Goal: Task Accomplishment & Management: Complete application form

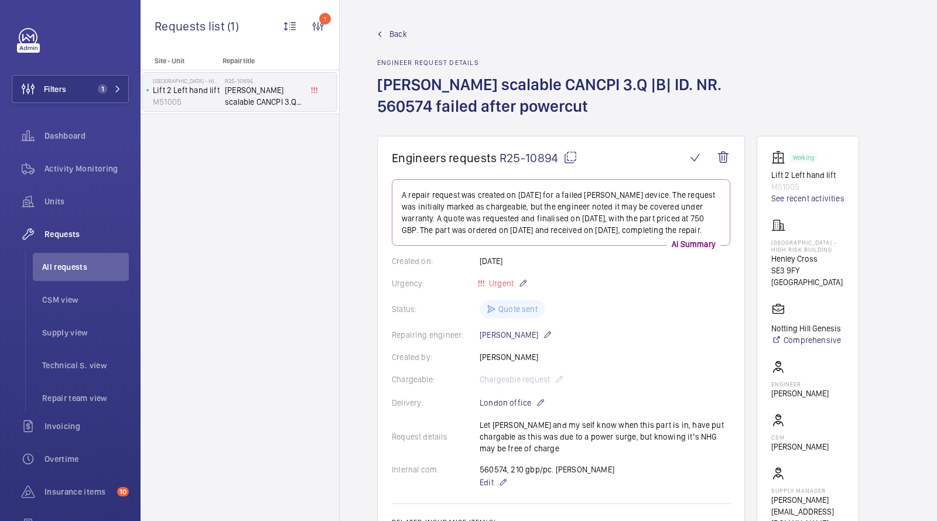
scroll to position [344, 0]
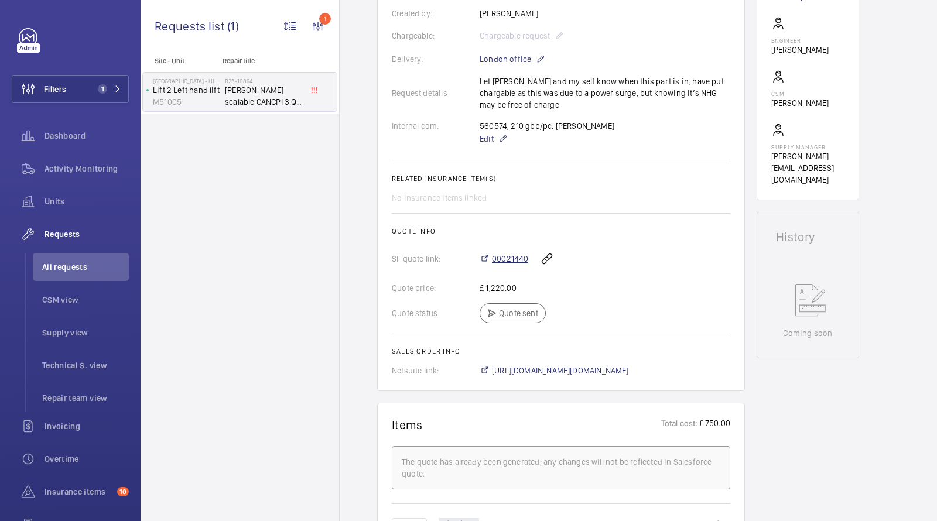
click at [513, 265] on span "00021440" at bounding box center [510, 259] width 36 height 12
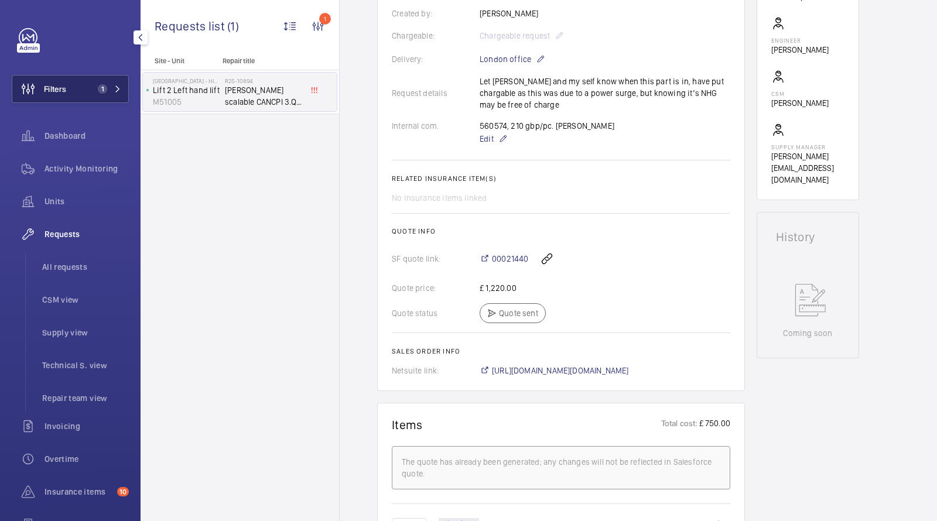
click at [66, 98] on span "Filters" at bounding box center [39, 89] width 54 height 28
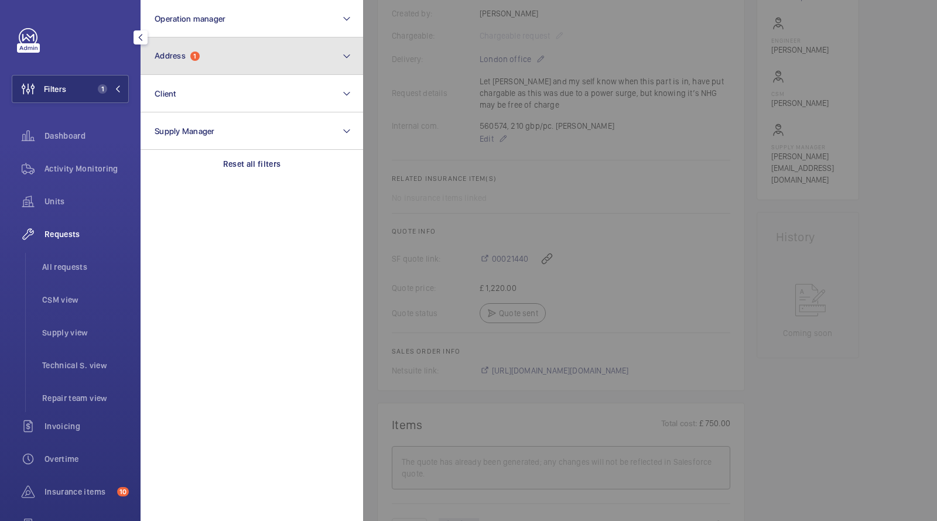
click at [182, 64] on button "Address 1" at bounding box center [252, 55] width 223 height 37
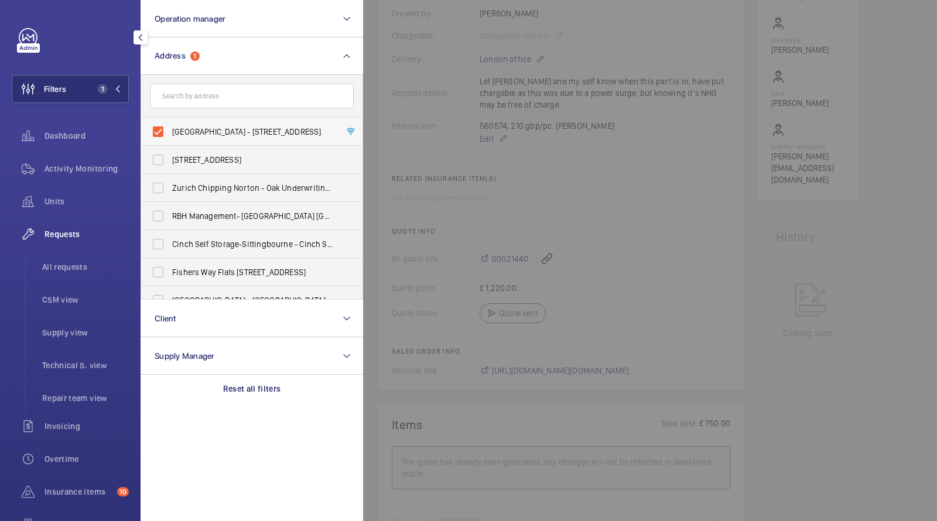
click at [179, 127] on span "[GEOGRAPHIC_DATA] - [STREET_ADDRESS]" at bounding box center [252, 132] width 161 height 12
click at [170, 127] on input "[GEOGRAPHIC_DATA] - [STREET_ADDRESS]" at bounding box center [157, 131] width 23 height 23
checkbox input "false"
click at [197, 97] on input "text" at bounding box center [252, 96] width 204 height 25
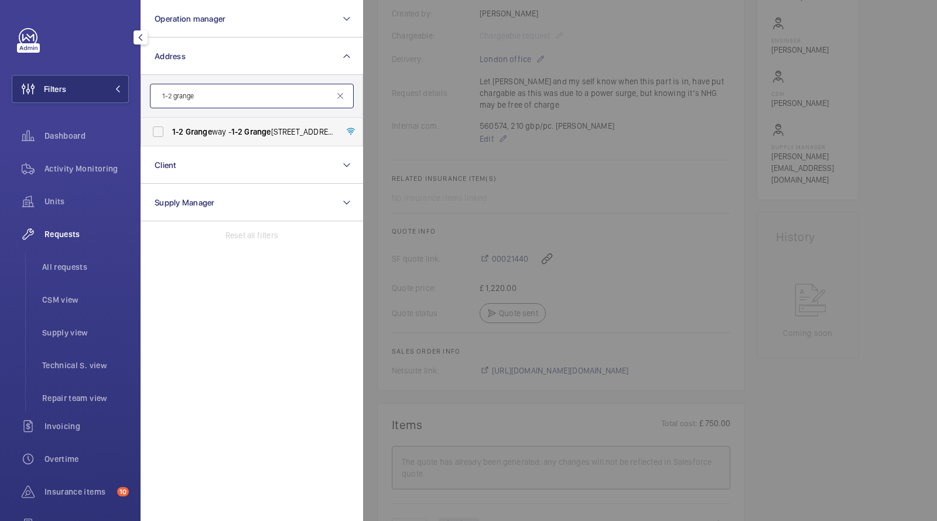
type input "1-2 grange"
click at [207, 138] on label "[STREET_ADDRESS]" at bounding box center [243, 132] width 204 height 28
click at [170, 138] on input "[STREET_ADDRESS]" at bounding box center [157, 131] width 23 height 23
checkbox input "true"
click at [62, 199] on span "Units" at bounding box center [87, 202] width 84 height 12
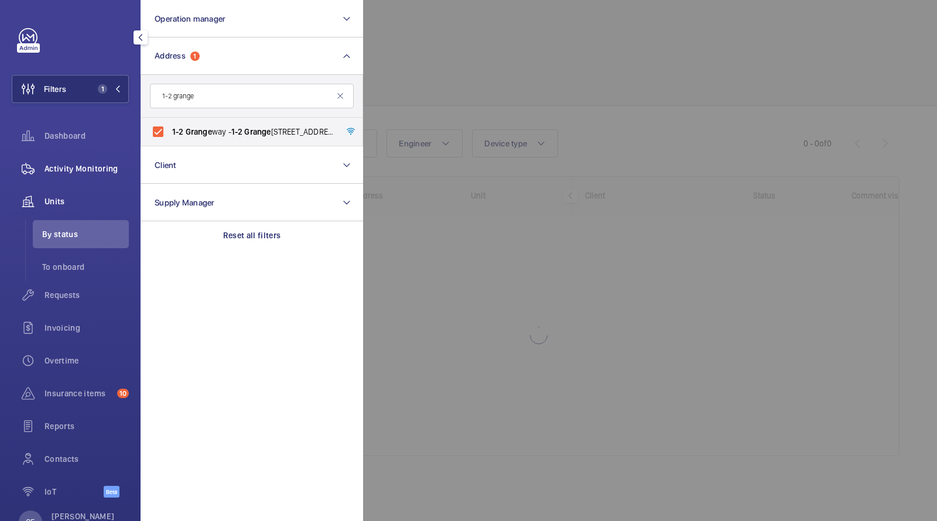
click at [75, 166] on span "Activity Monitoring" at bounding box center [87, 169] width 84 height 12
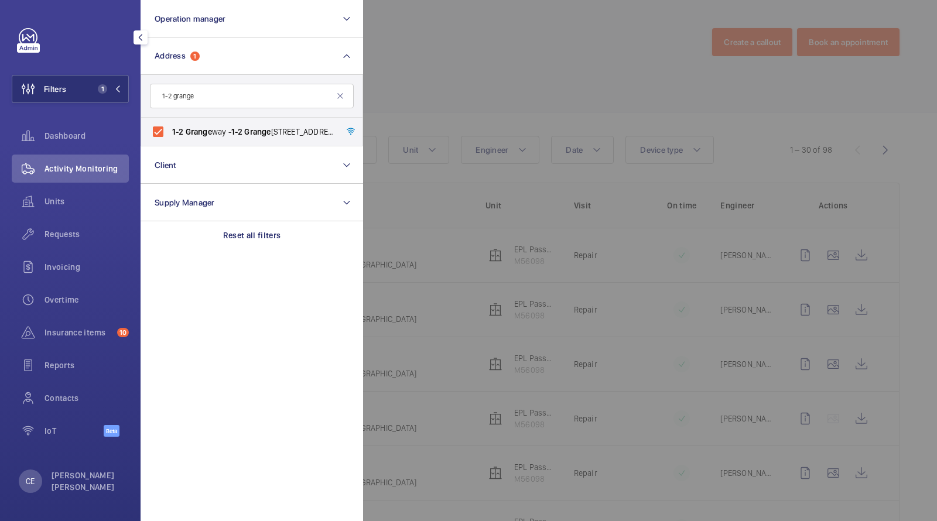
click at [482, 42] on div at bounding box center [831, 260] width 937 height 521
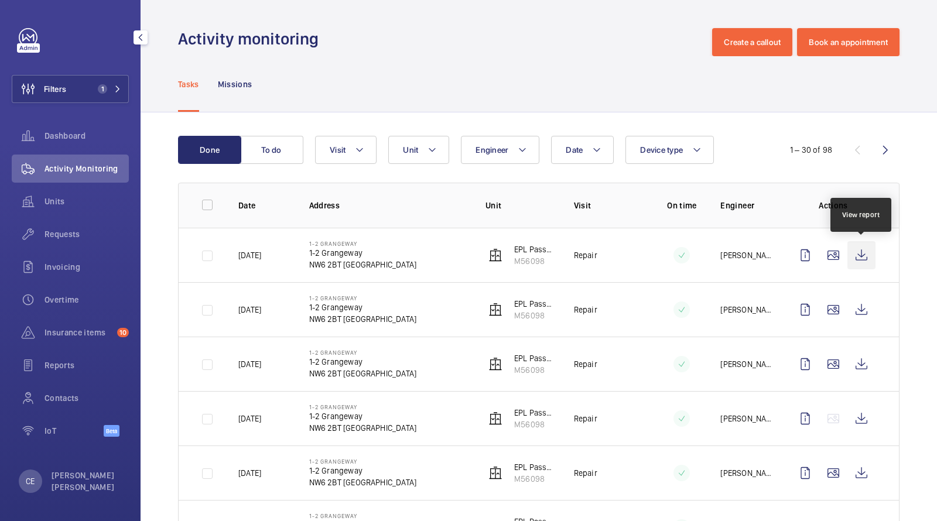
click at [860, 252] on wm-front-icon-button at bounding box center [862, 255] width 28 height 28
drag, startPoint x: 551, startPoint y: 265, endPoint x: 511, endPoint y: 265, distance: 39.8
click at [511, 265] on wm-front-device-cell "EPL Passenger Lift M56098" at bounding box center [521, 255] width 70 height 23
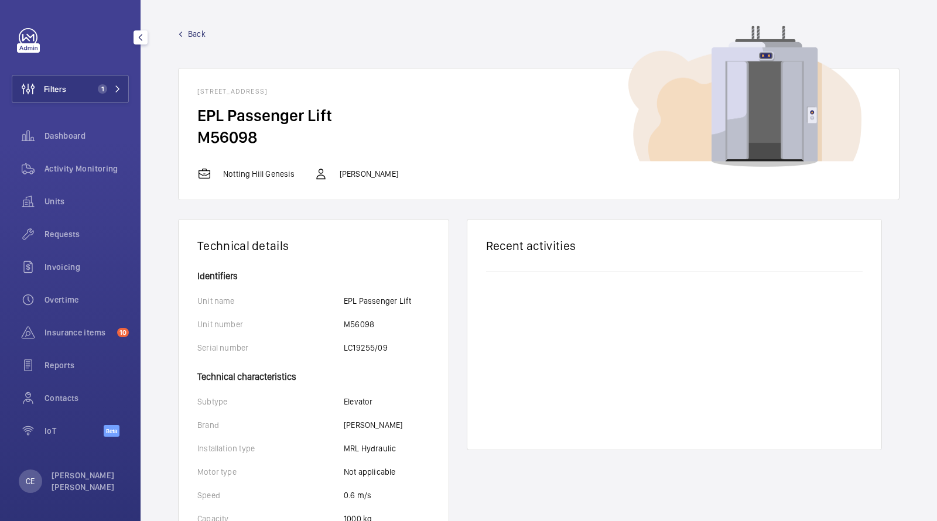
click at [237, 142] on h2 "M56098" at bounding box center [538, 138] width 683 height 22
copy h2 "M56098"
click at [60, 217] on div "Units" at bounding box center [70, 203] width 117 height 33
click at [56, 229] on span "Requests" at bounding box center [87, 234] width 84 height 12
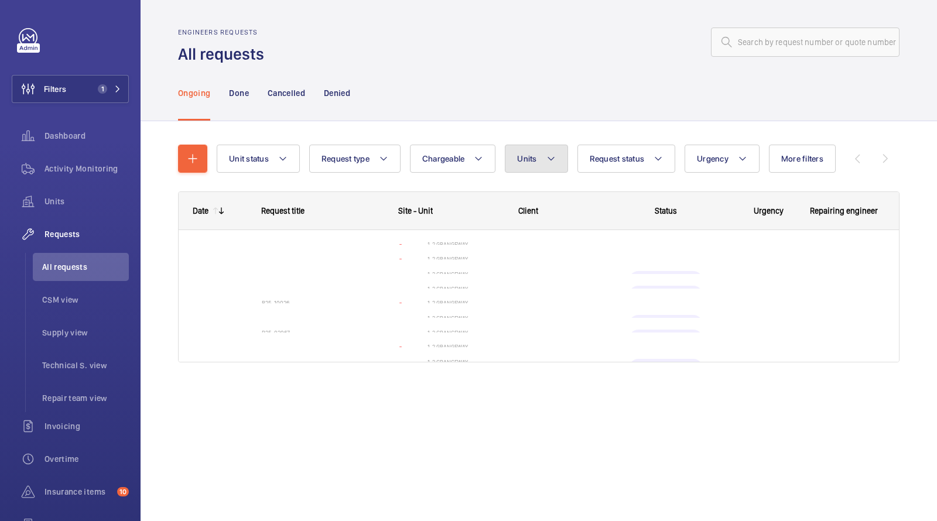
click at [505, 159] on button "Units" at bounding box center [536, 159] width 63 height 28
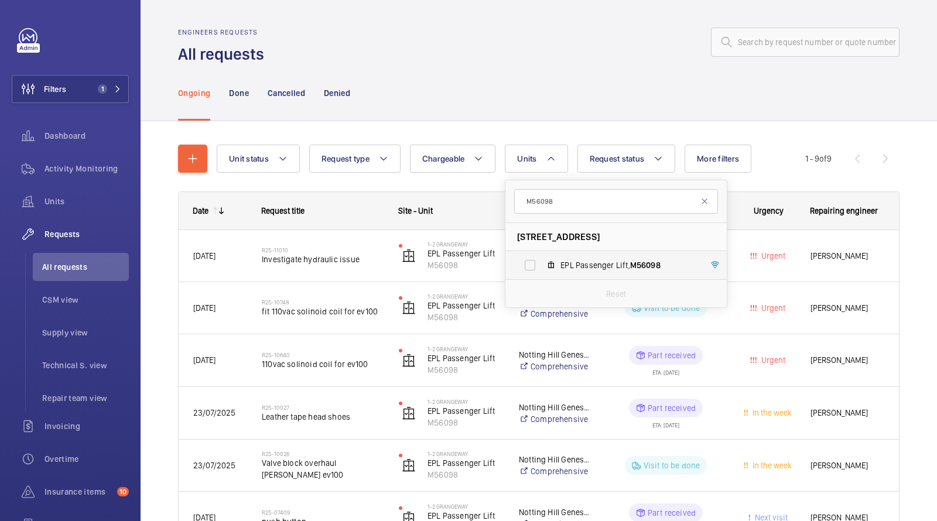
type input "M56098"
click at [552, 262] on mat-icon at bounding box center [551, 265] width 9 height 9
click at [542, 262] on input "EPL Passenger Lift, M56098" at bounding box center [529, 265] width 23 height 23
checkbox input "true"
click at [531, 12] on wm-front-admin-header "Engineers requests All requests" at bounding box center [539, 32] width 797 height 65
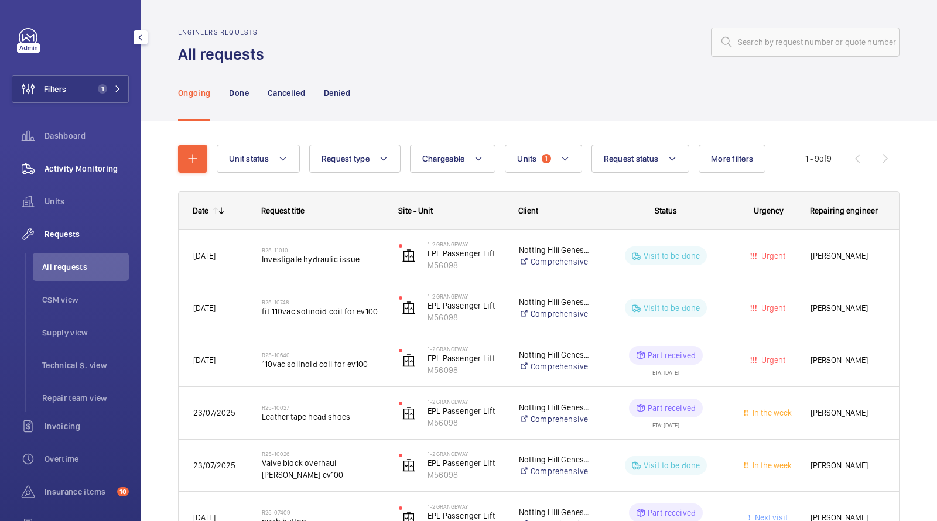
click at [60, 173] on span "Activity Monitoring" at bounding box center [87, 169] width 84 height 12
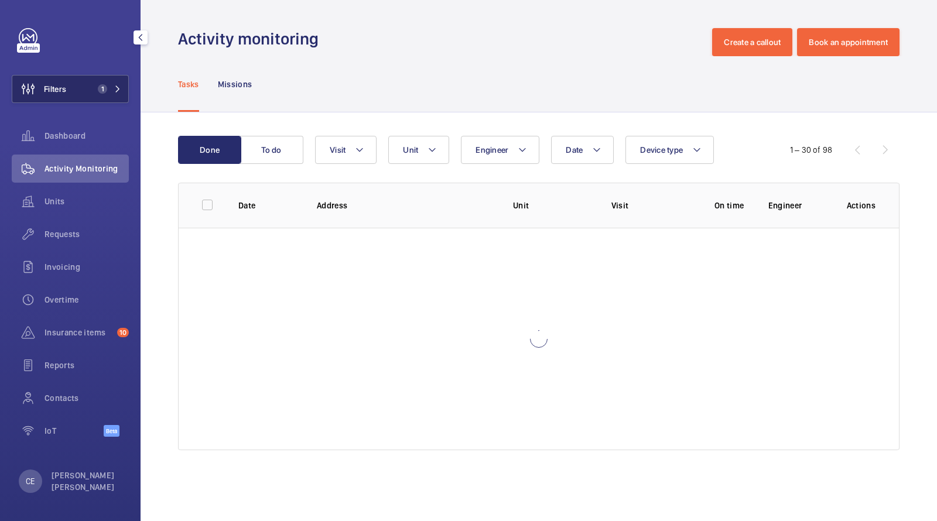
click at [102, 90] on span "1" at bounding box center [102, 88] width 9 height 9
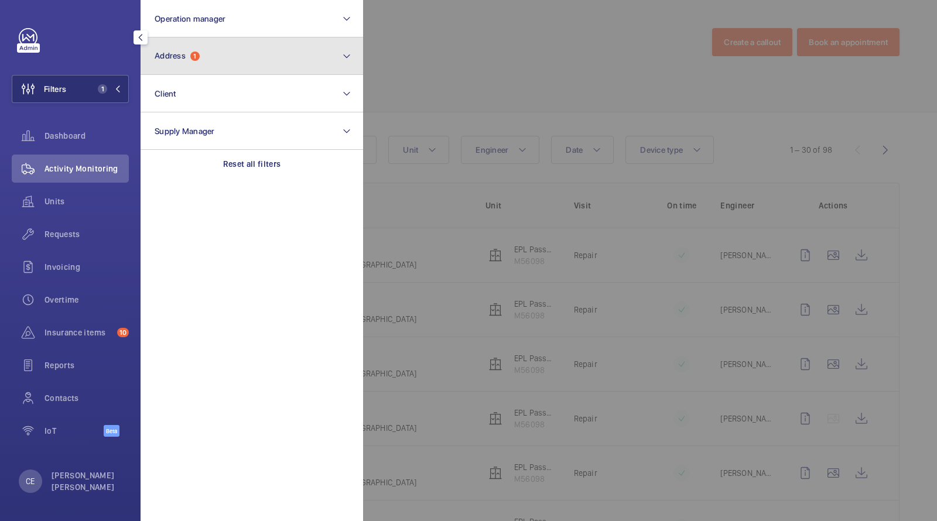
click at [186, 47] on button "Address 1" at bounding box center [252, 55] width 223 height 37
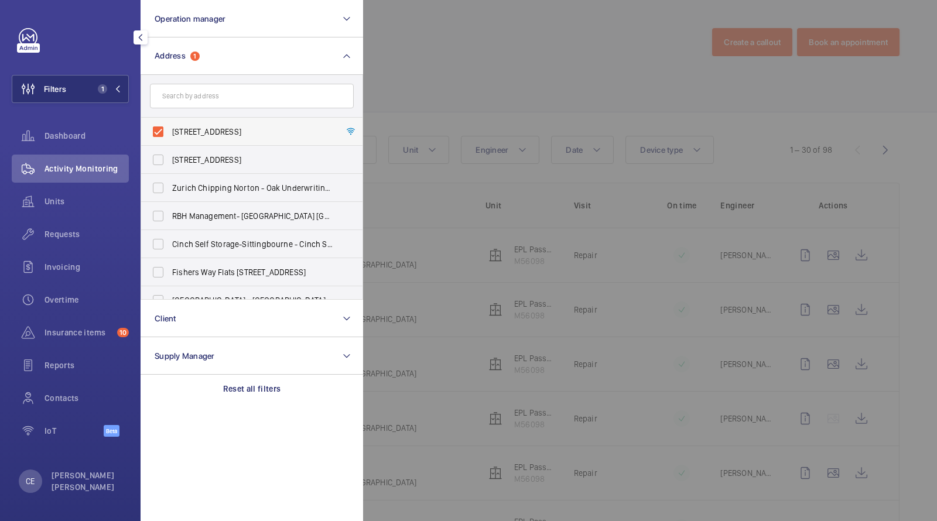
click at [202, 125] on label "[STREET_ADDRESS]" at bounding box center [243, 132] width 204 height 28
click at [170, 125] on input "[STREET_ADDRESS]" at bounding box center [157, 131] width 23 height 23
checkbox input "false"
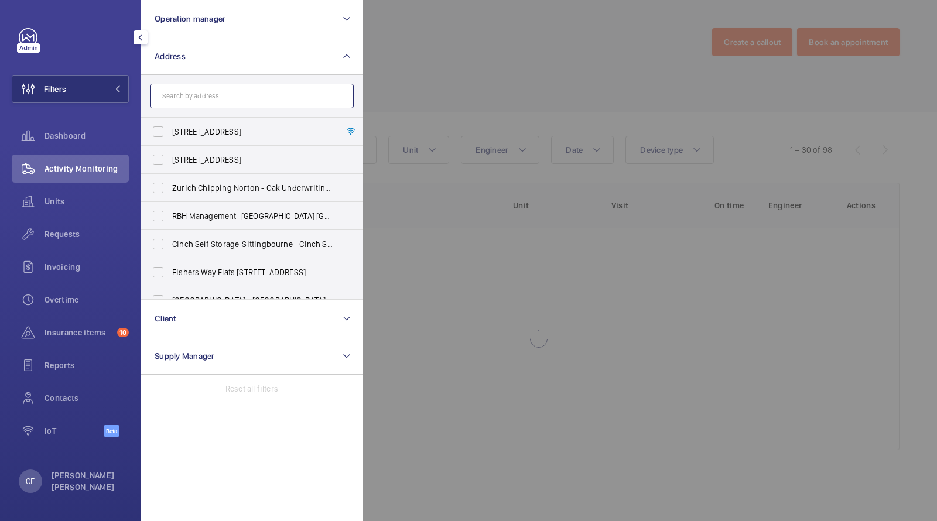
click at [201, 95] on input "text" at bounding box center [252, 96] width 204 height 25
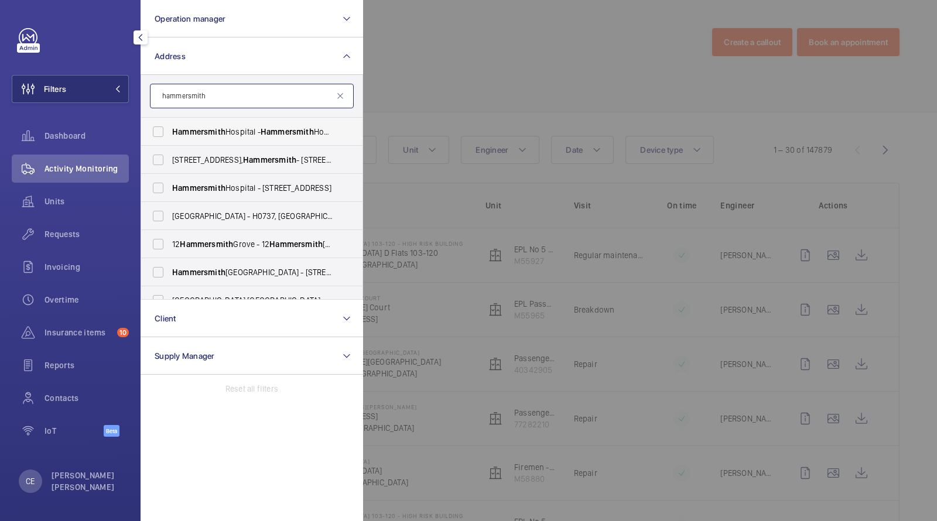
type input "hammersmith"
click at [204, 130] on span "Hammersmith" at bounding box center [198, 131] width 53 height 9
click at [170, 130] on input "[GEOGRAPHIC_DATA] - [GEOGRAPHIC_DATA], [STREET_ADDRESS]" at bounding box center [157, 131] width 23 height 23
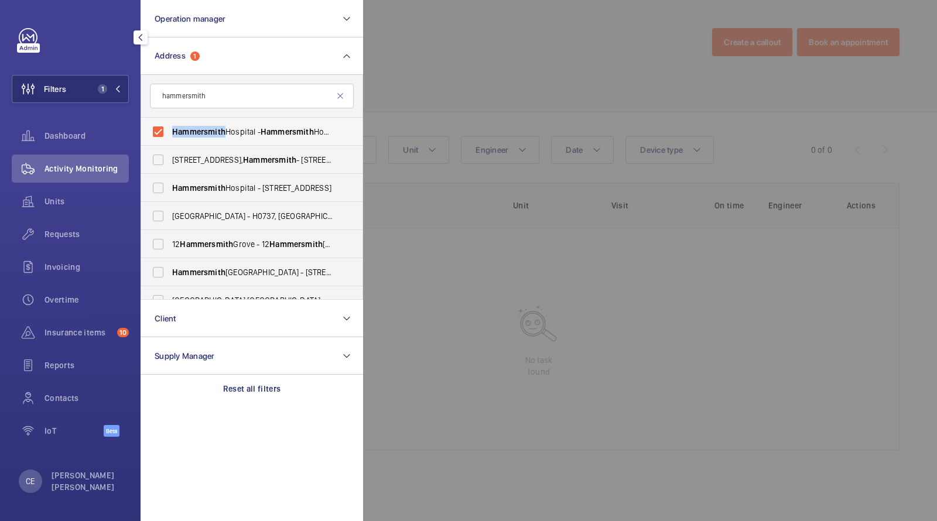
click at [203, 130] on span "Hammersmith" at bounding box center [198, 131] width 53 height 9
click at [170, 130] on input "[GEOGRAPHIC_DATA] - [GEOGRAPHIC_DATA], [STREET_ADDRESS]" at bounding box center [157, 131] width 23 height 23
checkbox input "false"
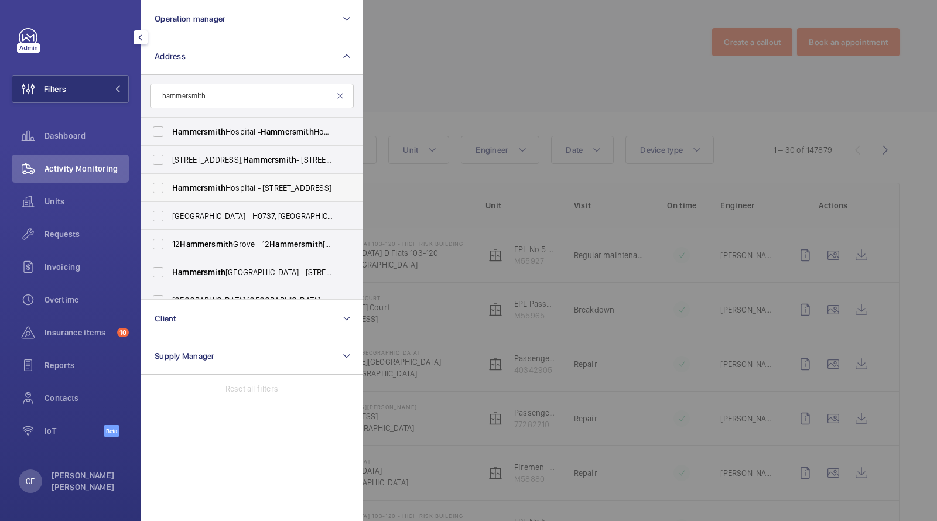
click at [217, 182] on span "[GEOGRAPHIC_DATA] - [STREET_ADDRESS]" at bounding box center [252, 188] width 161 height 12
click at [170, 182] on input "[GEOGRAPHIC_DATA] - [STREET_ADDRESS]" at bounding box center [157, 187] width 23 height 23
checkbox input "true"
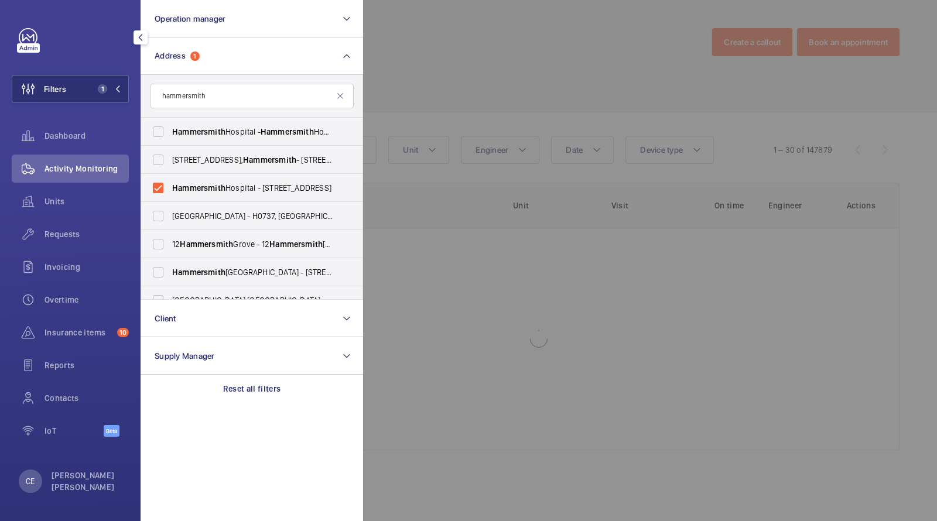
click at [453, 64] on div at bounding box center [831, 260] width 937 height 521
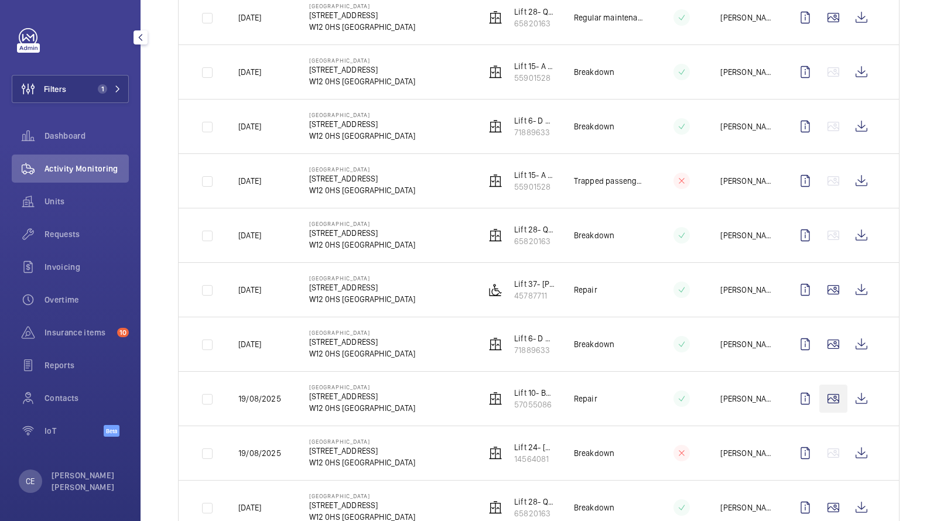
scroll to position [498, 0]
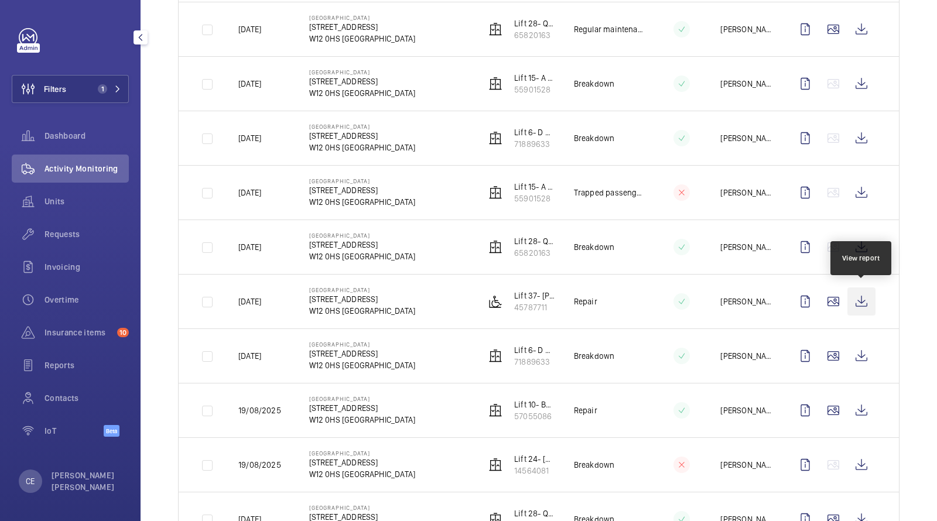
click at [862, 298] on wm-front-icon-button at bounding box center [862, 302] width 28 height 28
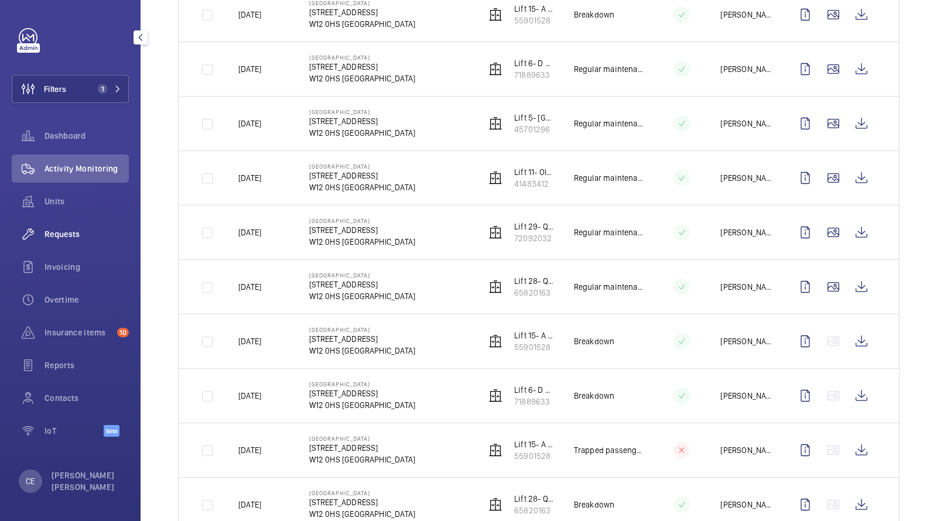
scroll to position [215, 0]
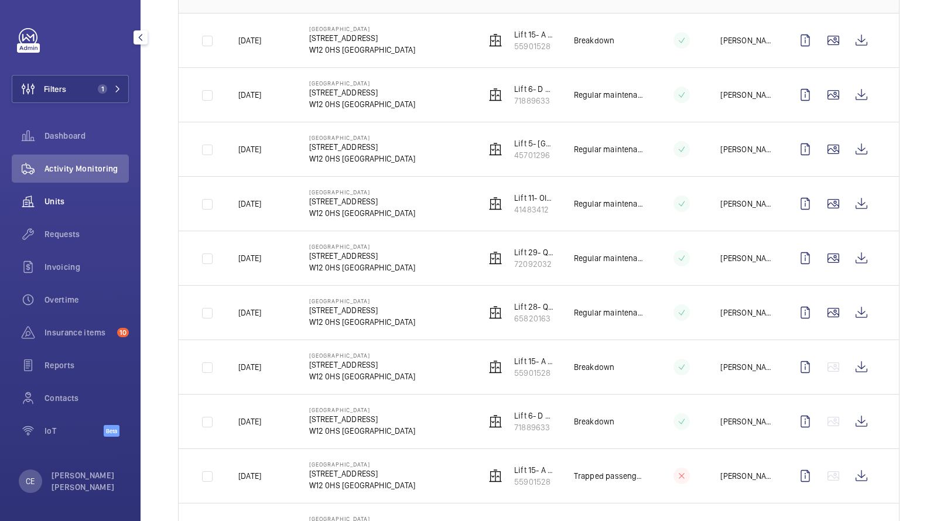
click at [43, 211] on wm-front-icon-button at bounding box center [28, 201] width 33 height 28
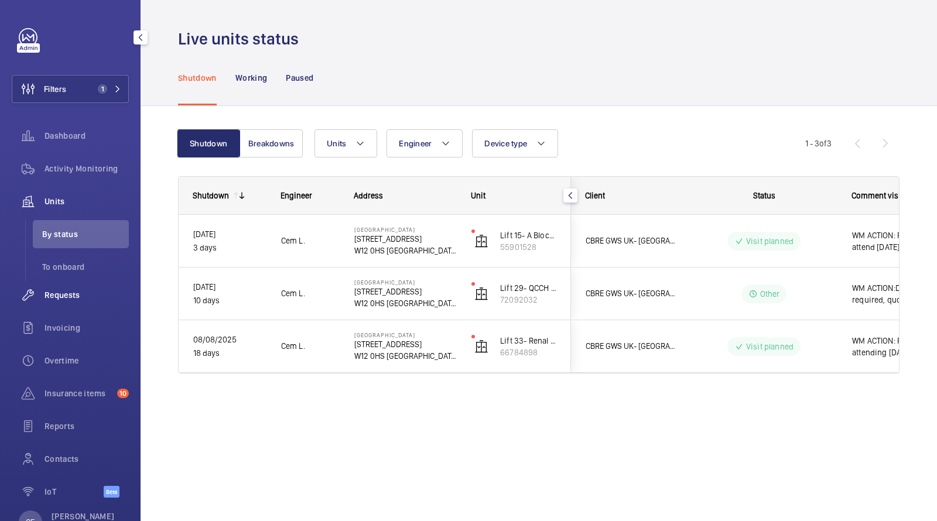
click at [49, 293] on span "Requests" at bounding box center [87, 295] width 84 height 12
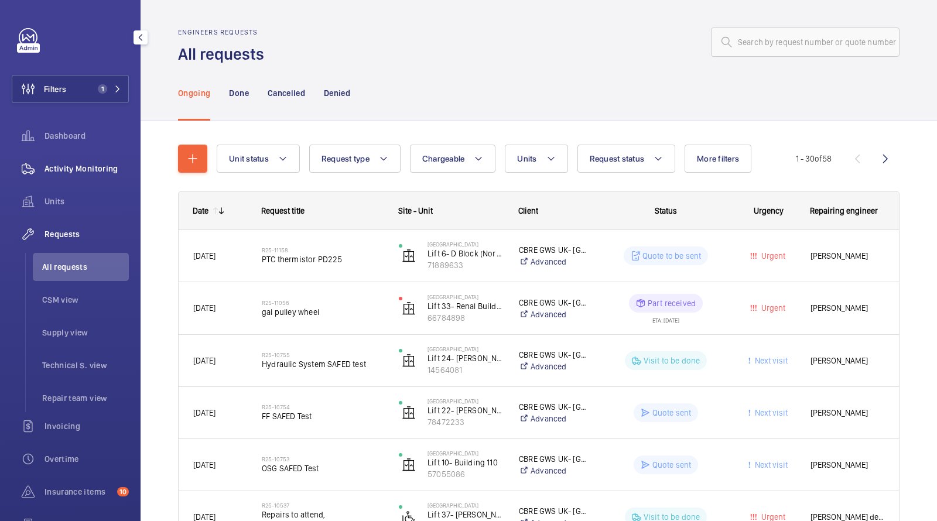
click at [67, 171] on span "Activity Monitoring" at bounding box center [87, 169] width 84 height 12
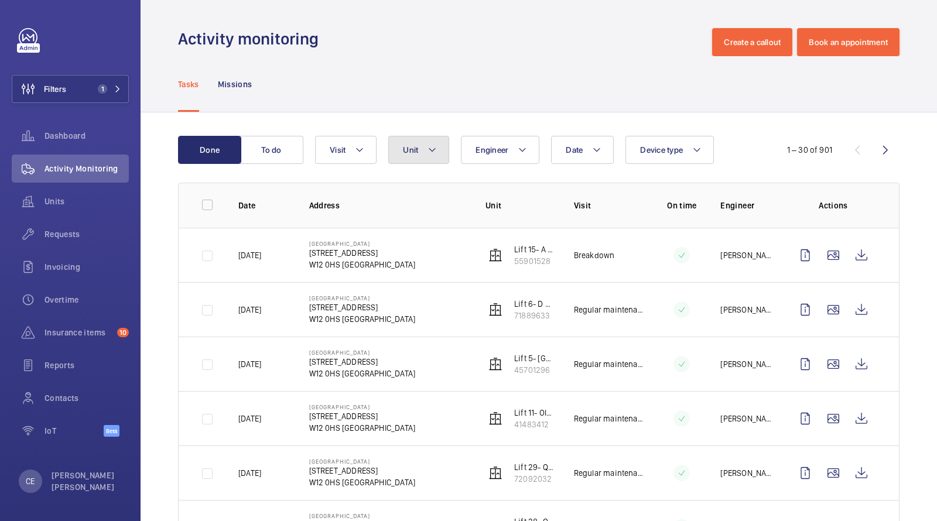
click at [431, 158] on button "Unit" at bounding box center [418, 150] width 61 height 28
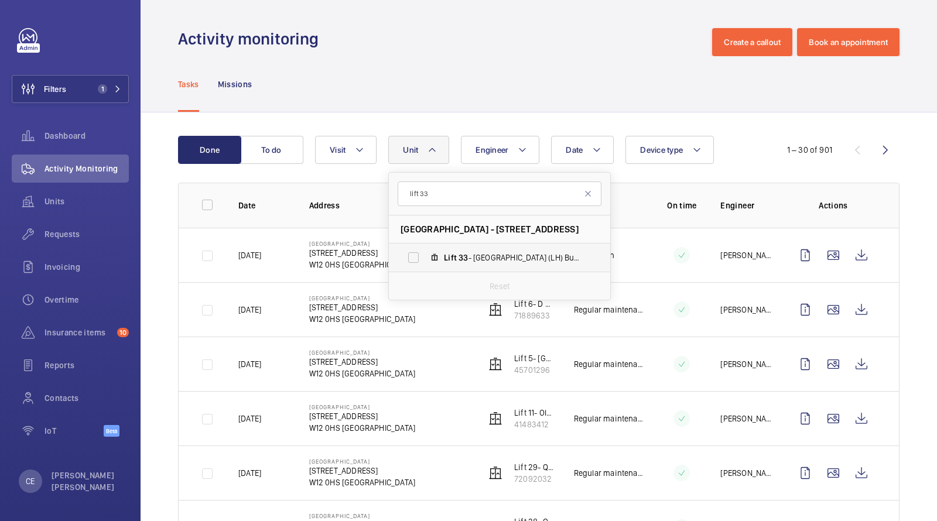
type input "lift 33"
click at [445, 255] on span "Lift" at bounding box center [450, 257] width 13 height 9
click at [425, 255] on input "Lift 33 - Renal Building (LH) Building 555, 66784898" at bounding box center [413, 257] width 23 height 23
checkbox input "true"
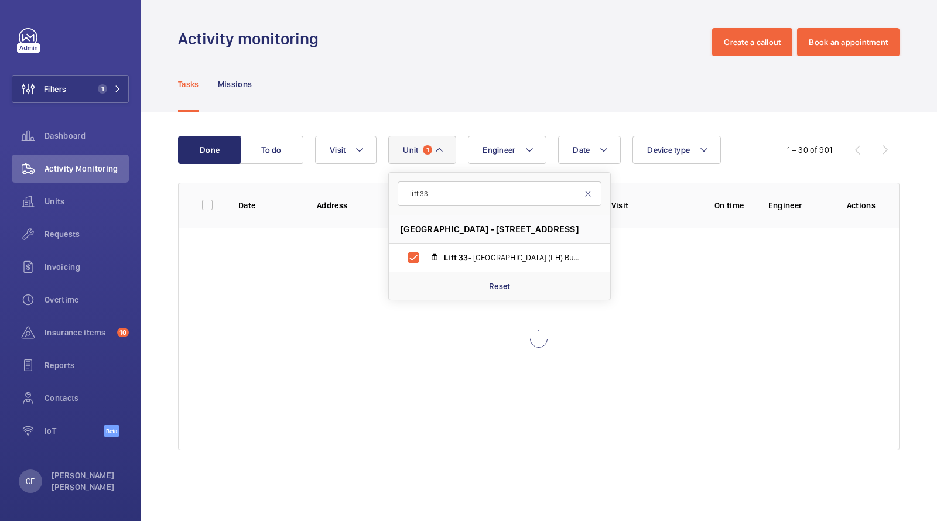
click at [526, 70] on div "Tasks Missions" at bounding box center [539, 84] width 722 height 56
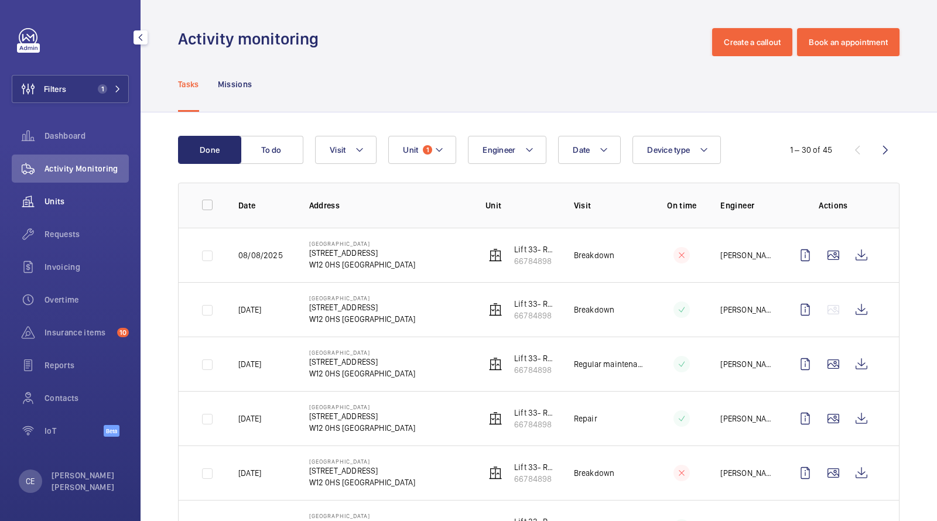
click at [70, 197] on span "Units" at bounding box center [87, 202] width 84 height 12
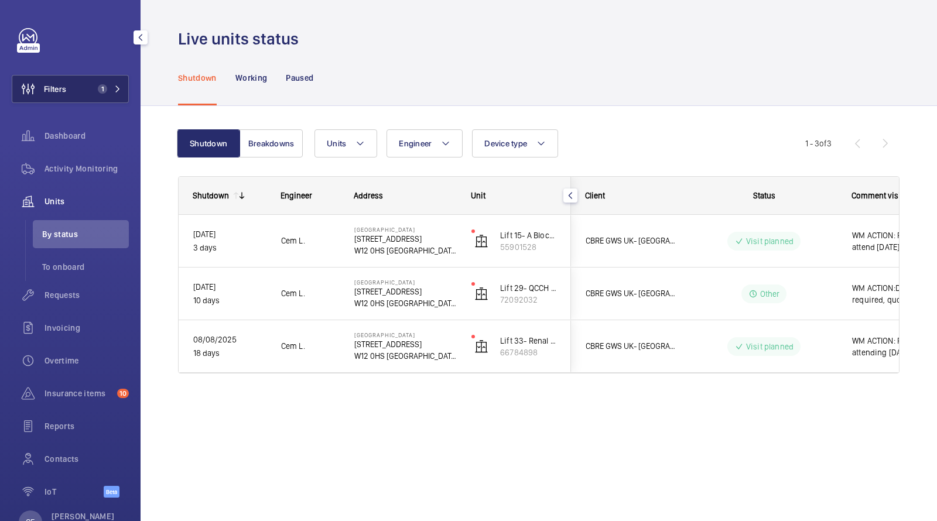
click at [96, 78] on button "Filters 1" at bounding box center [70, 89] width 117 height 28
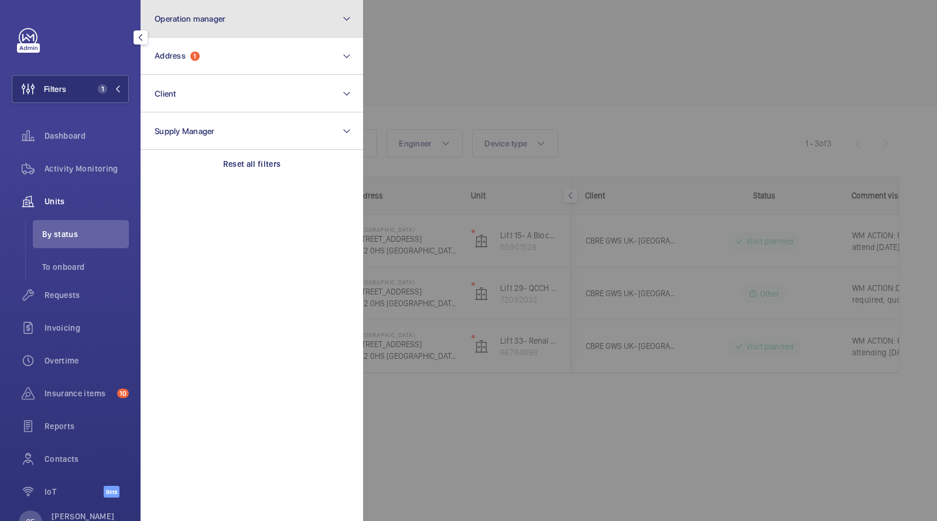
click at [224, 36] on button "Operation manager" at bounding box center [252, 18] width 223 height 37
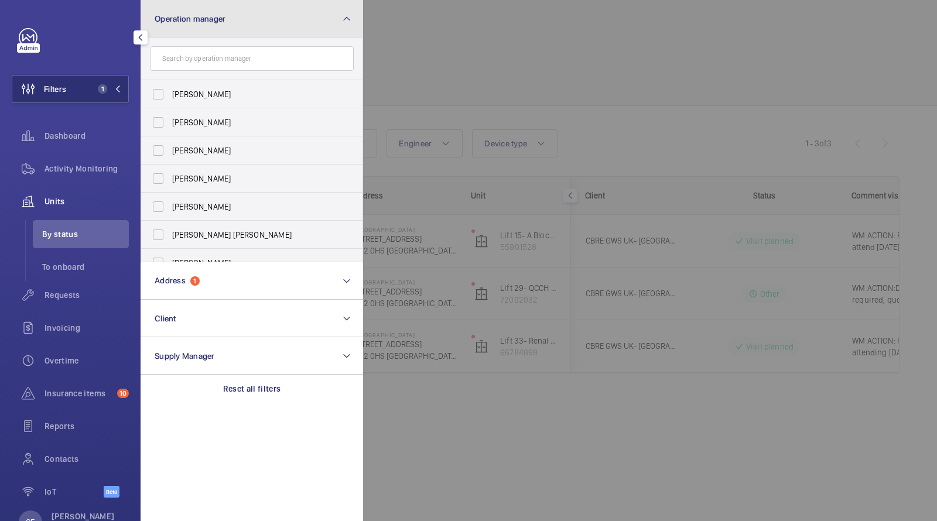
click at [209, 31] on button "Operation manager" at bounding box center [252, 18] width 223 height 37
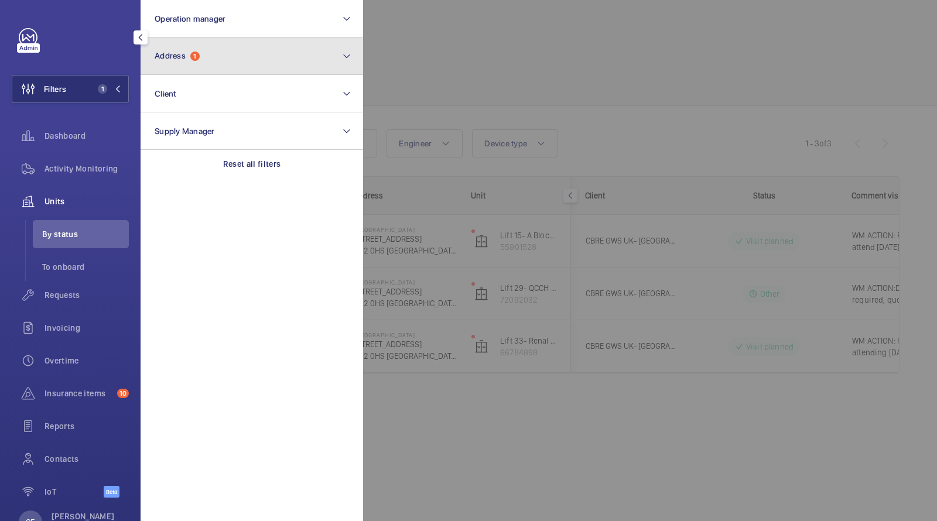
click at [197, 59] on span "1" at bounding box center [194, 56] width 9 height 9
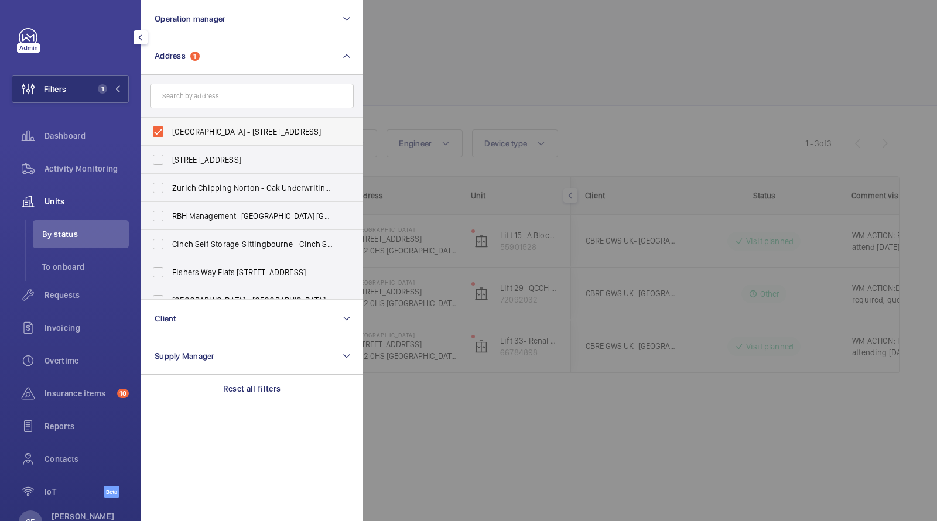
click at [172, 132] on span "[GEOGRAPHIC_DATA] - [STREET_ADDRESS]" at bounding box center [252, 132] width 161 height 12
click at [170, 132] on input "[GEOGRAPHIC_DATA] - [STREET_ADDRESS]" at bounding box center [157, 131] width 23 height 23
checkbox input "false"
click at [429, 90] on div at bounding box center [831, 260] width 937 height 521
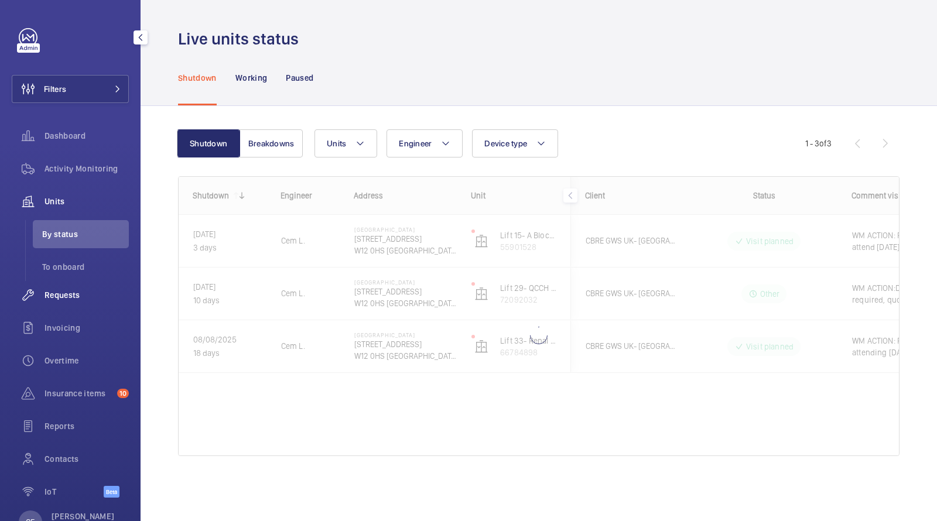
click at [60, 297] on span "Requests" at bounding box center [87, 295] width 84 height 12
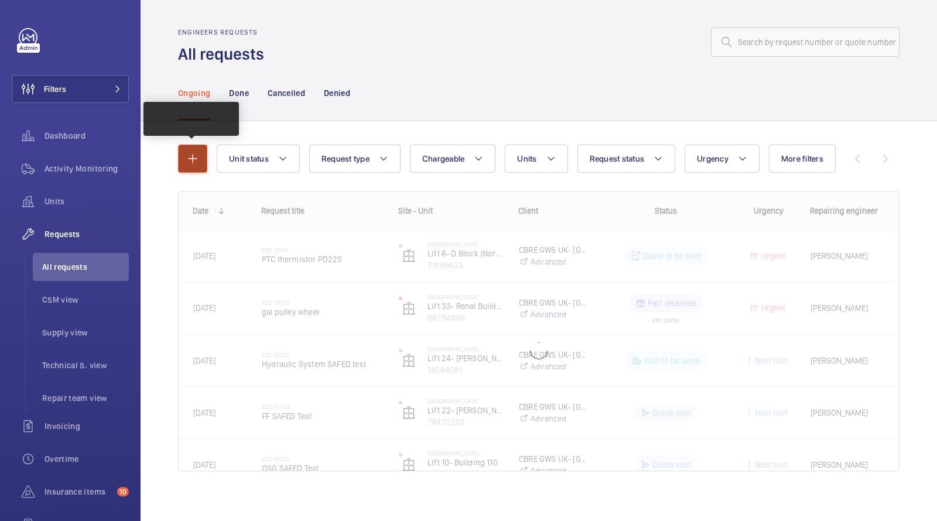
click at [195, 166] on button "button" at bounding box center [192, 159] width 29 height 28
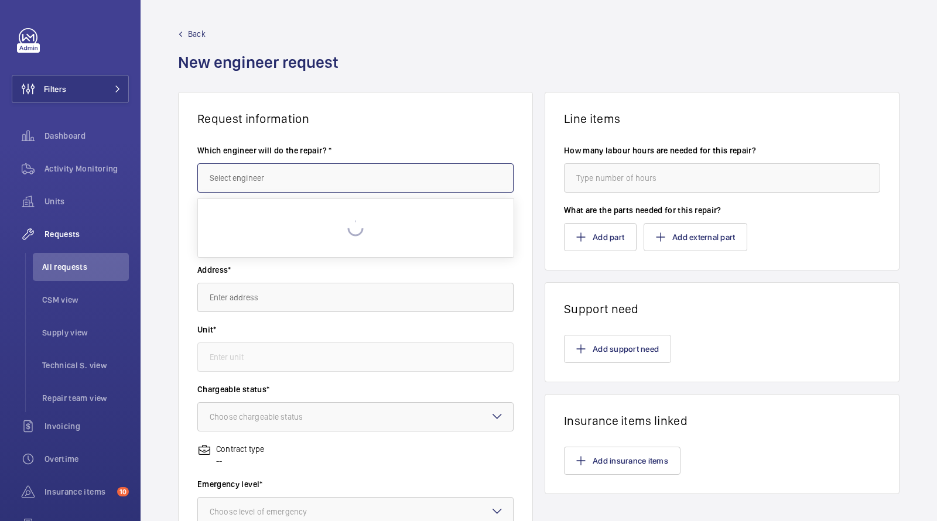
click at [282, 186] on input "text" at bounding box center [355, 177] width 316 height 29
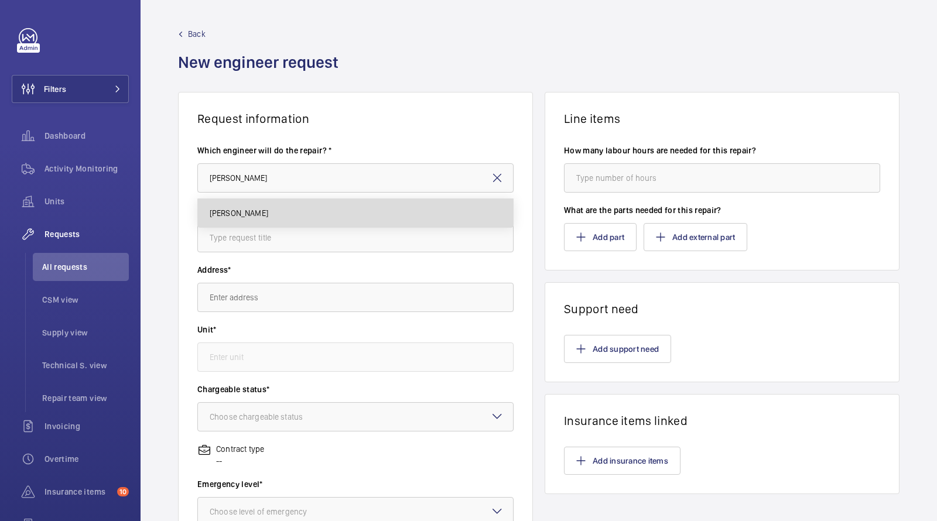
click at [270, 205] on mat-option "[PERSON_NAME]" at bounding box center [356, 213] width 316 height 28
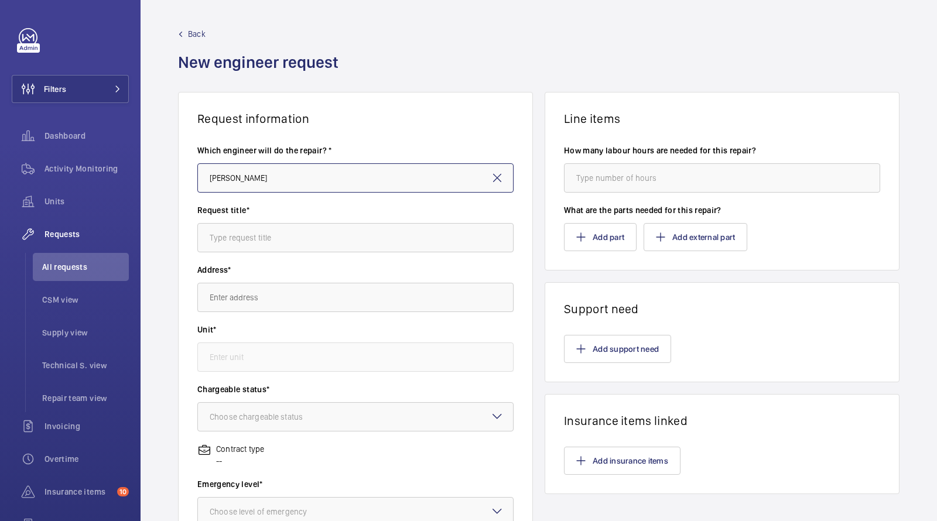
type input "[PERSON_NAME]"
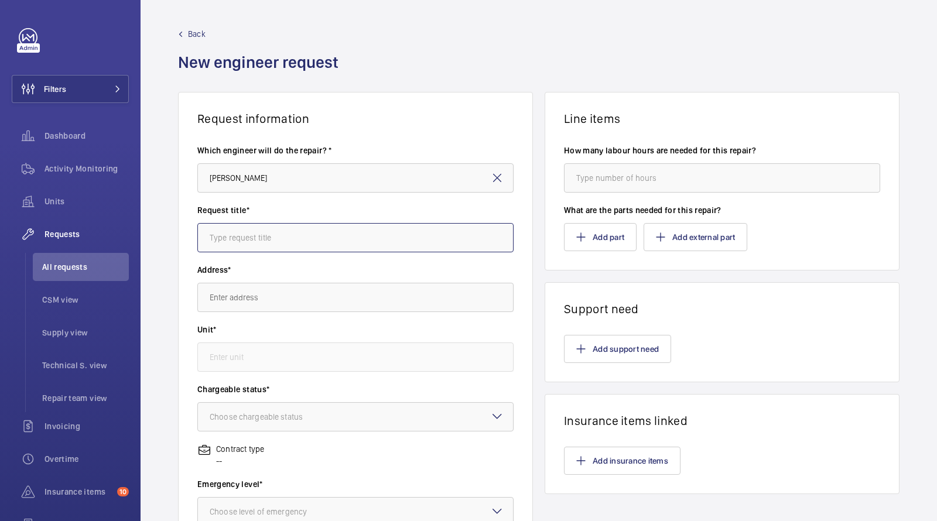
click at [236, 241] on input "text" at bounding box center [355, 237] width 316 height 29
type input "fit pulley wheel"
click at [221, 285] on input "text" at bounding box center [355, 297] width 316 height 29
type input "c"
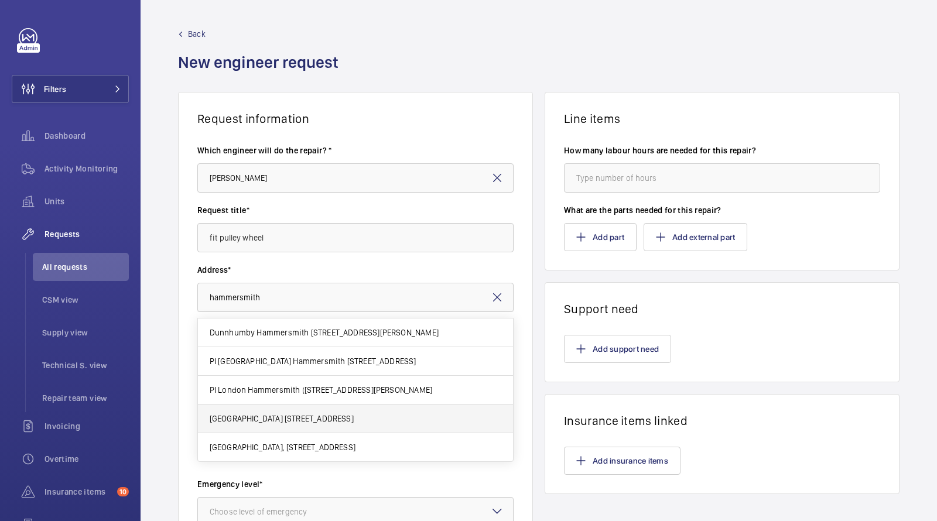
click at [260, 418] on span "[GEOGRAPHIC_DATA] [STREET_ADDRESS]" at bounding box center [282, 419] width 144 height 12
type input "[GEOGRAPHIC_DATA] [STREET_ADDRESS]"
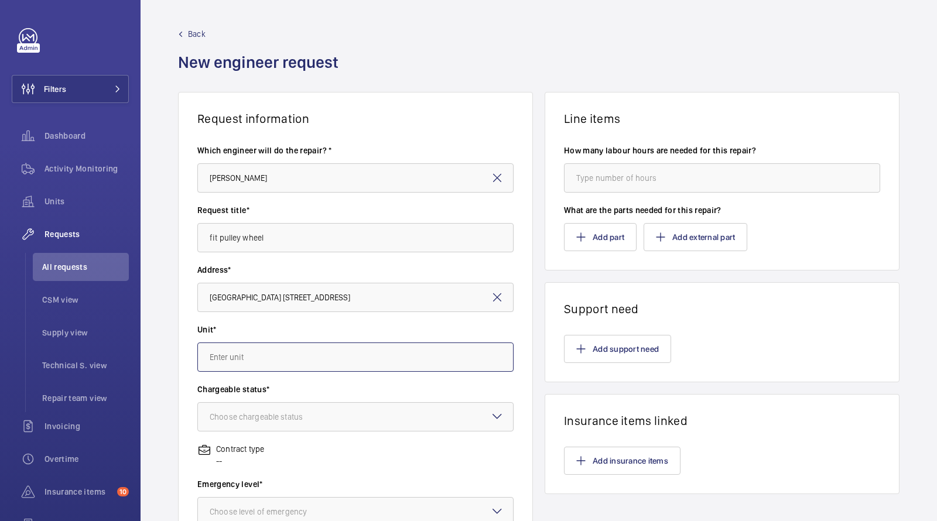
click at [255, 347] on input "text" at bounding box center [355, 357] width 316 height 29
click at [274, 397] on span "66784898 - Lift 33- Renal Building (LH) Building 555" at bounding box center [305, 393] width 190 height 12
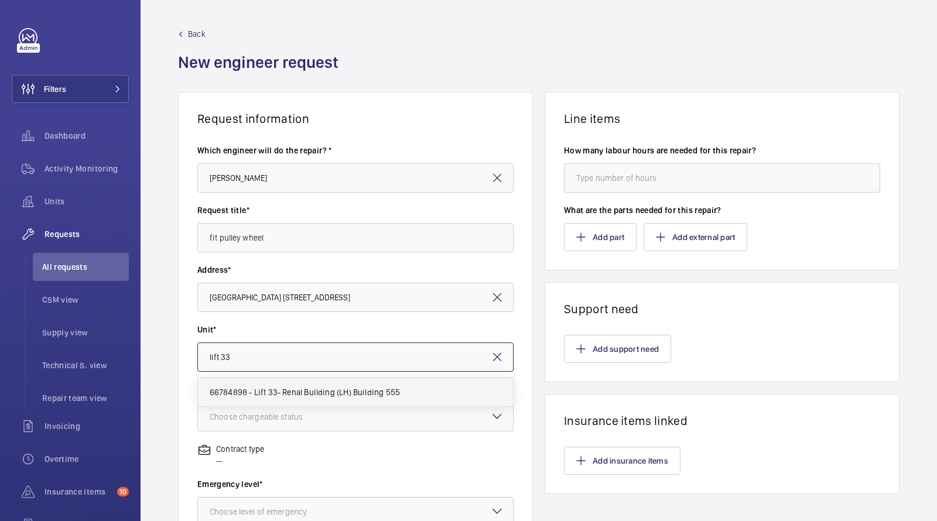
type input "66784898 - Lift 33- Renal Building (LH) Building 555"
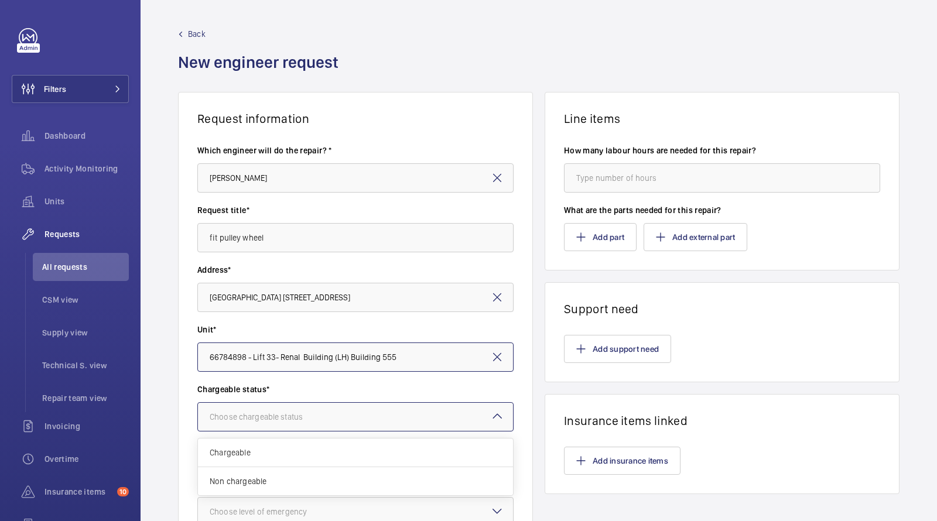
click at [261, 411] on div "Choose chargeable status" at bounding box center [271, 417] width 122 height 12
click at [248, 478] on span "Non chargeable" at bounding box center [356, 482] width 292 height 12
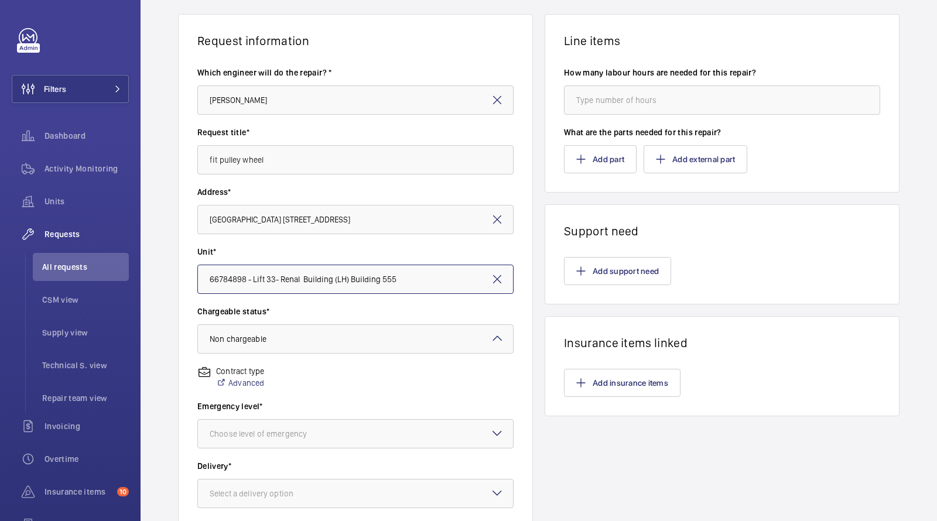
scroll to position [261, 0]
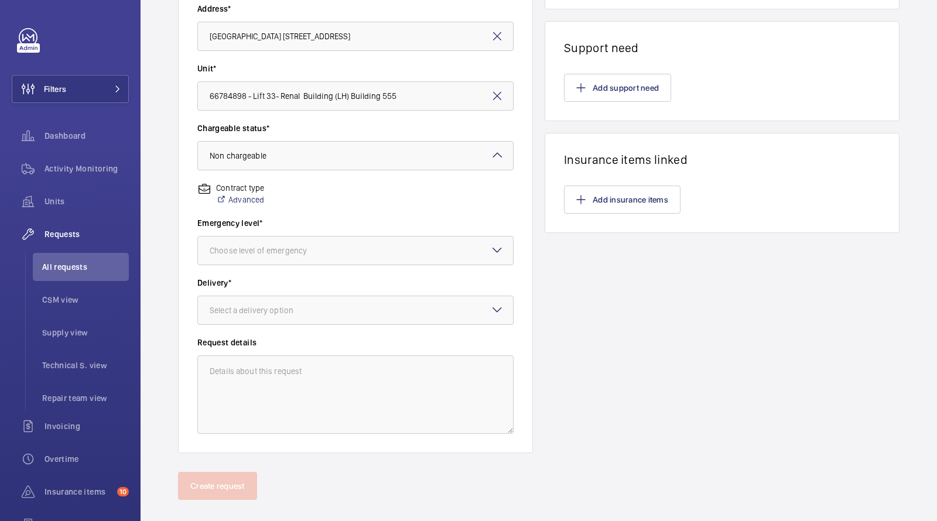
click at [259, 326] on div "Delivery* Select a delivery option" at bounding box center [355, 307] width 316 height 60
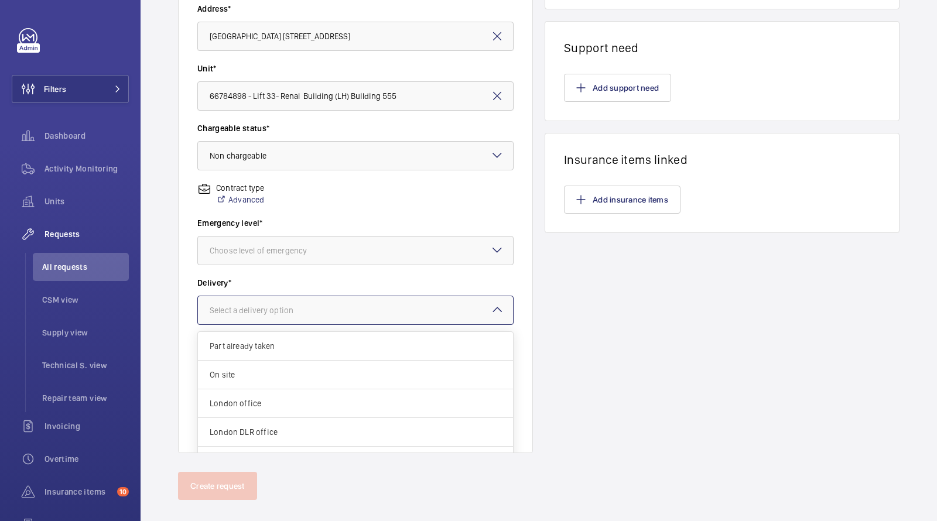
click at [260, 310] on div "Select a delivery option" at bounding box center [266, 311] width 113 height 12
click at [251, 370] on span "On site" at bounding box center [356, 375] width 292 height 12
click at [274, 317] on div at bounding box center [355, 310] width 315 height 28
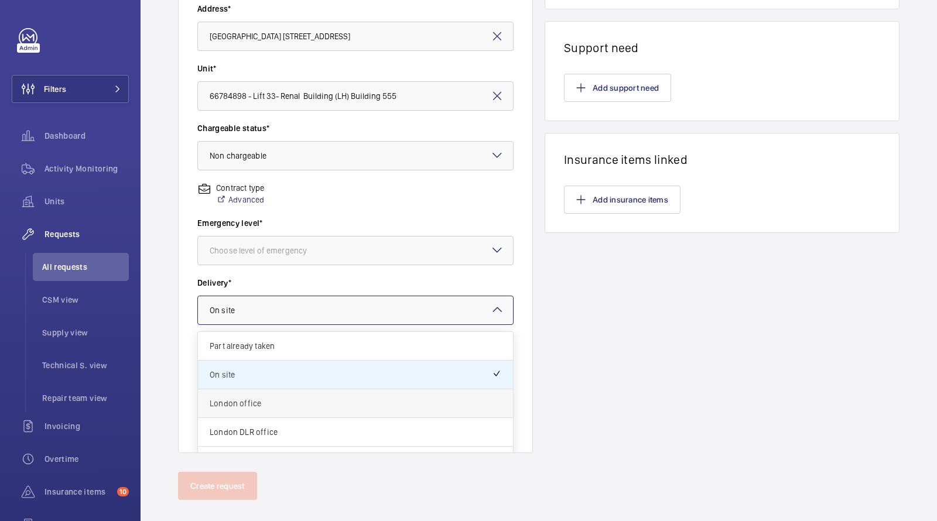
click at [239, 393] on div "London office" at bounding box center [355, 404] width 315 height 29
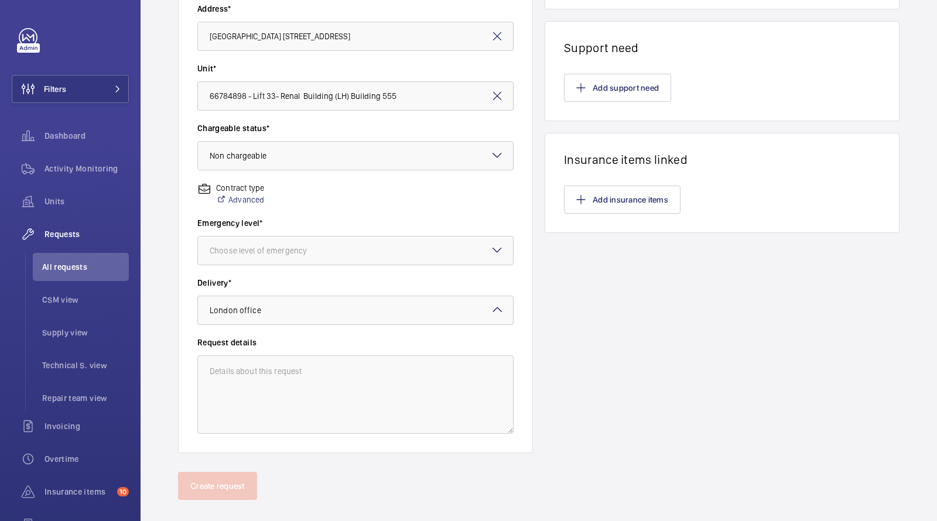
click at [343, 234] on wm-front-input-dropdown "Emergency level* Choose level of emergency" at bounding box center [355, 241] width 316 height 48
click at [319, 251] on div "Choose level of emergency" at bounding box center [273, 251] width 127 height 12
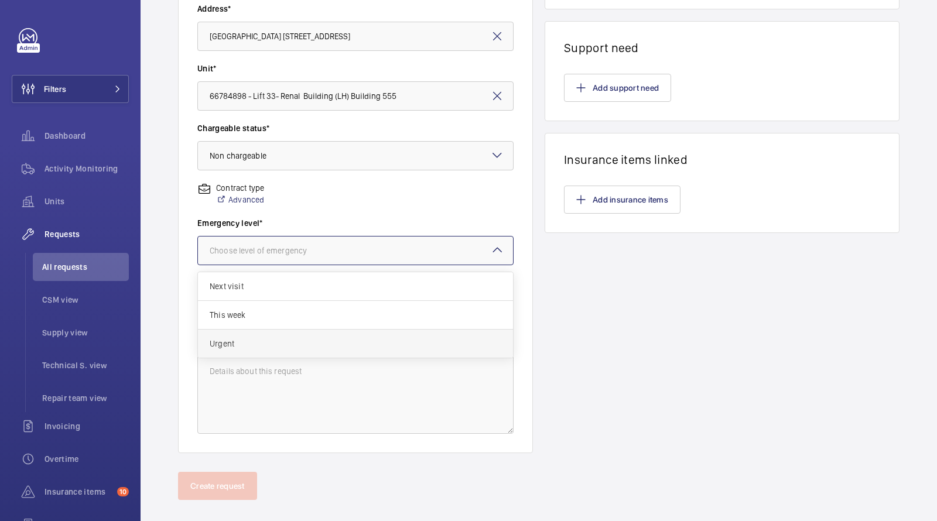
click at [238, 336] on div "Urgent" at bounding box center [355, 344] width 315 height 28
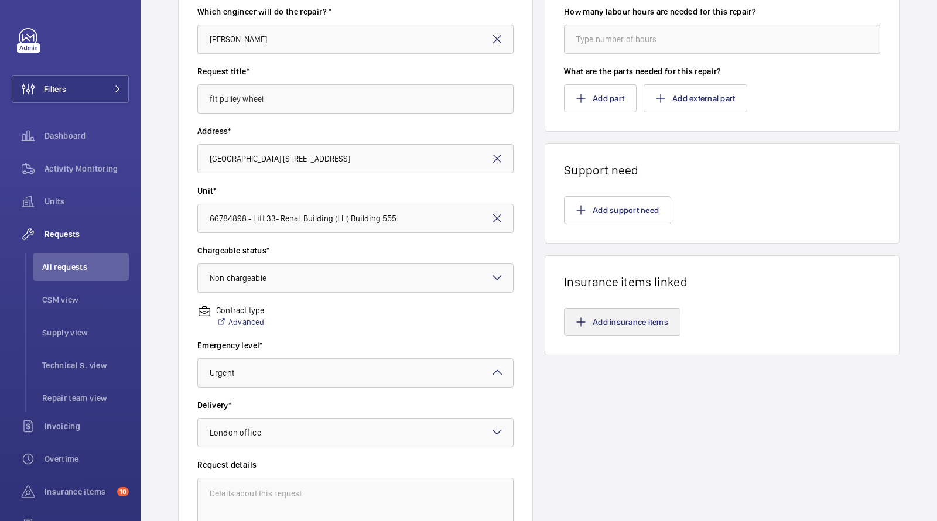
scroll to position [0, 0]
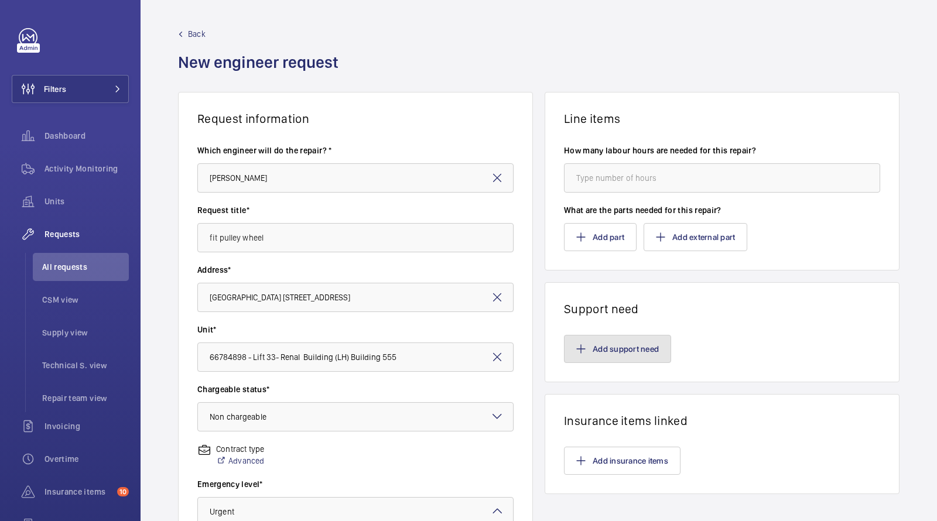
click at [599, 350] on button "Add support need" at bounding box center [617, 349] width 107 height 28
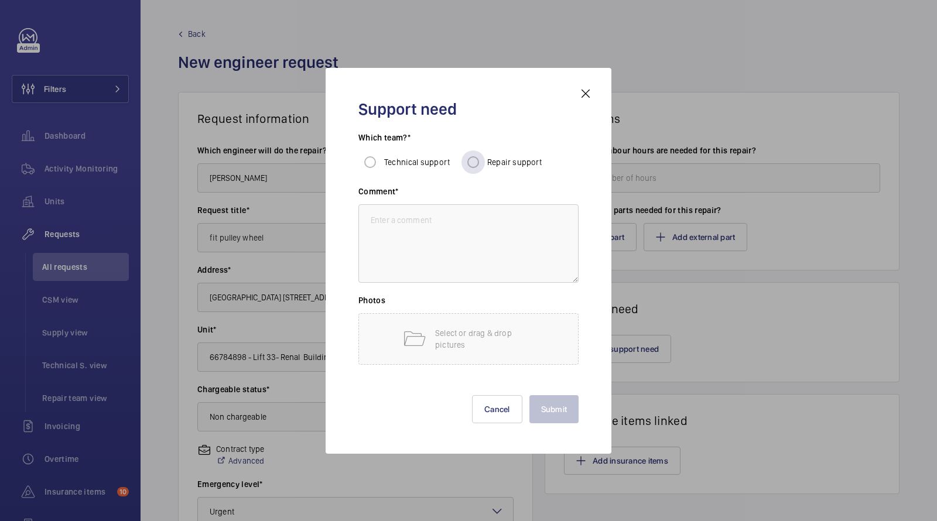
click at [497, 164] on span "Repair support" at bounding box center [514, 162] width 55 height 9
click at [485, 164] on input "Repair support" at bounding box center [473, 162] width 23 height 23
radio input "true"
click at [342, 292] on div "Support need Which team?* Technical support Repair support Comment* Photos Sele…" at bounding box center [469, 261] width 286 height 386
click at [398, 259] on textarea at bounding box center [468, 243] width 220 height 78
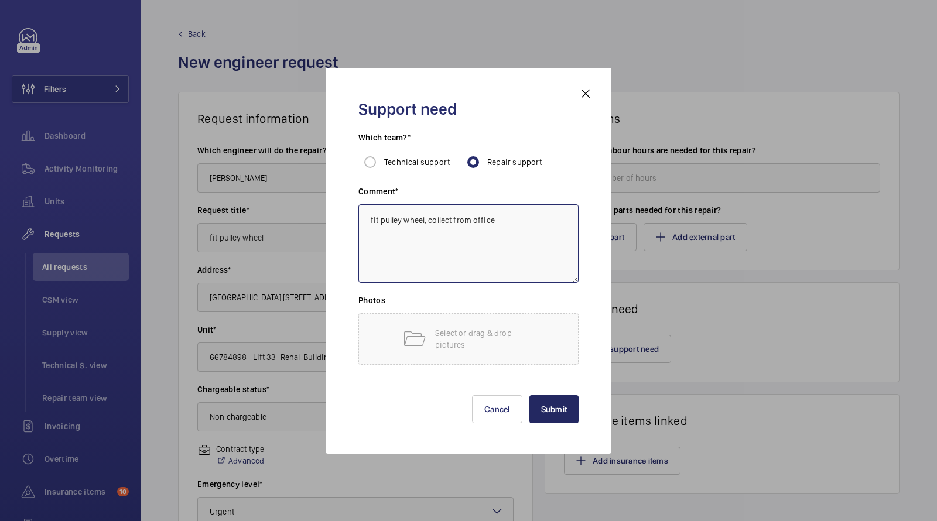
type textarea "fit pulley wheel, collect from office"
click at [542, 404] on button "Submit" at bounding box center [555, 409] width 50 height 28
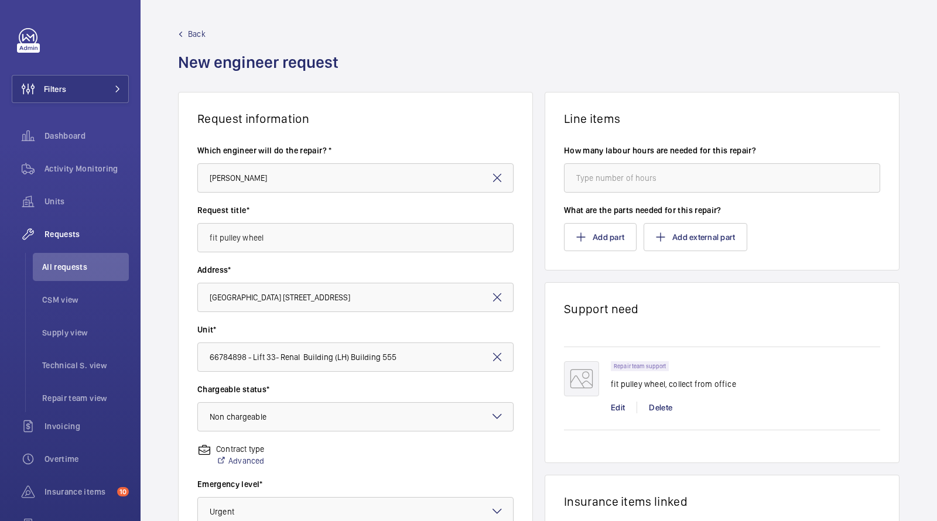
scroll to position [276, 0]
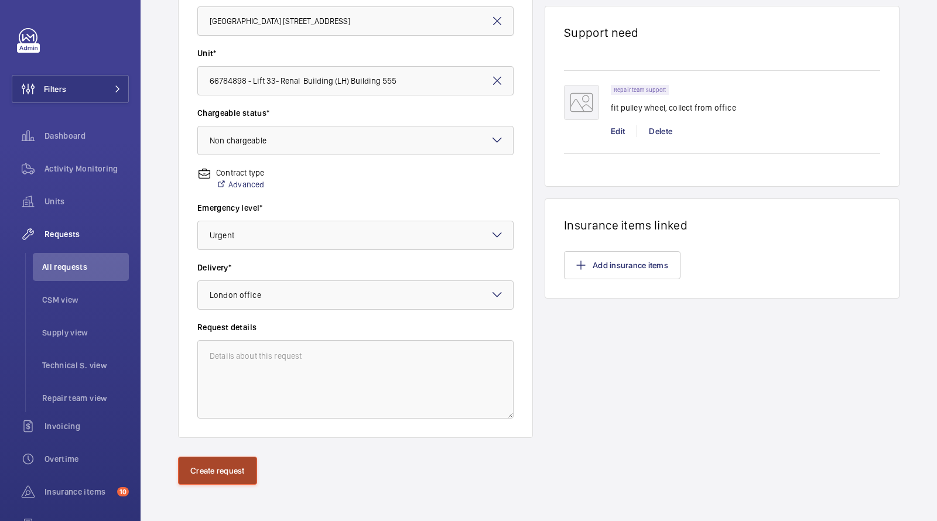
click at [218, 468] on button "Create request" at bounding box center [217, 471] width 79 height 28
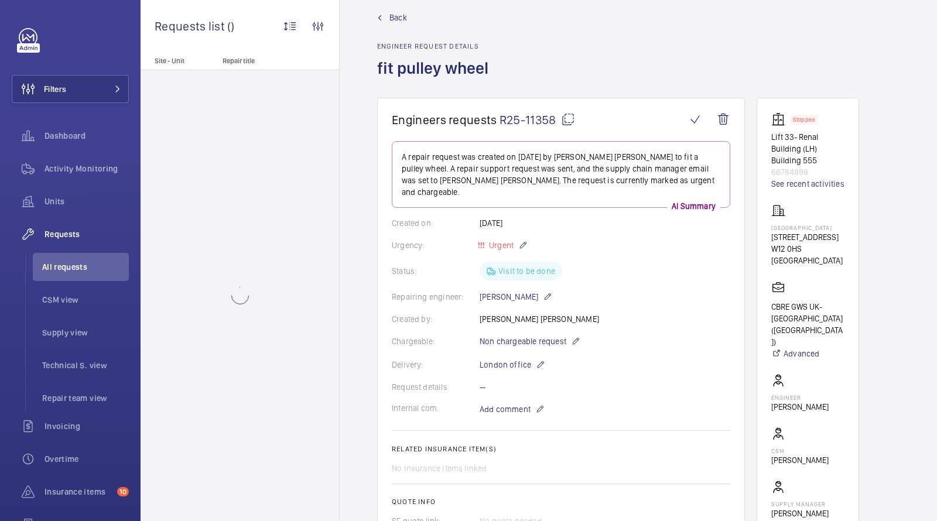
scroll to position [560, 0]
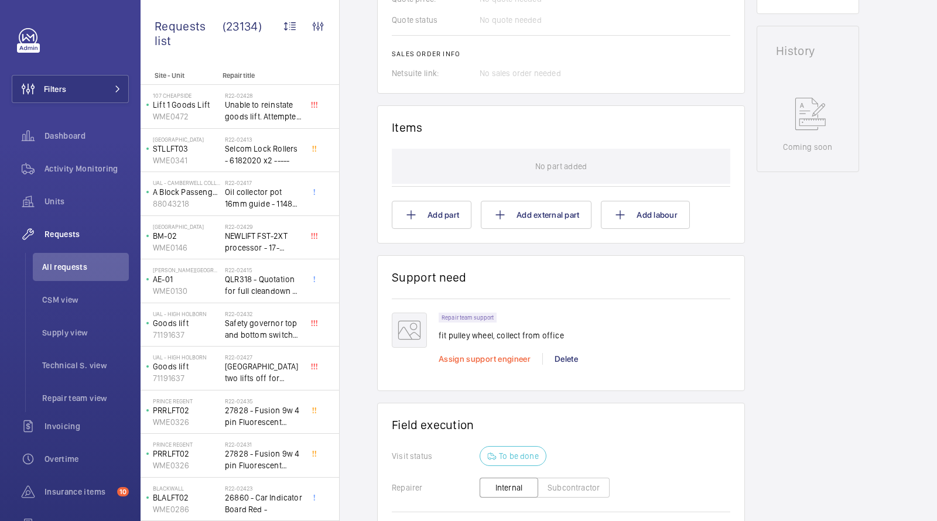
click at [481, 354] on span "Assign support engineer" at bounding box center [485, 358] width 92 height 9
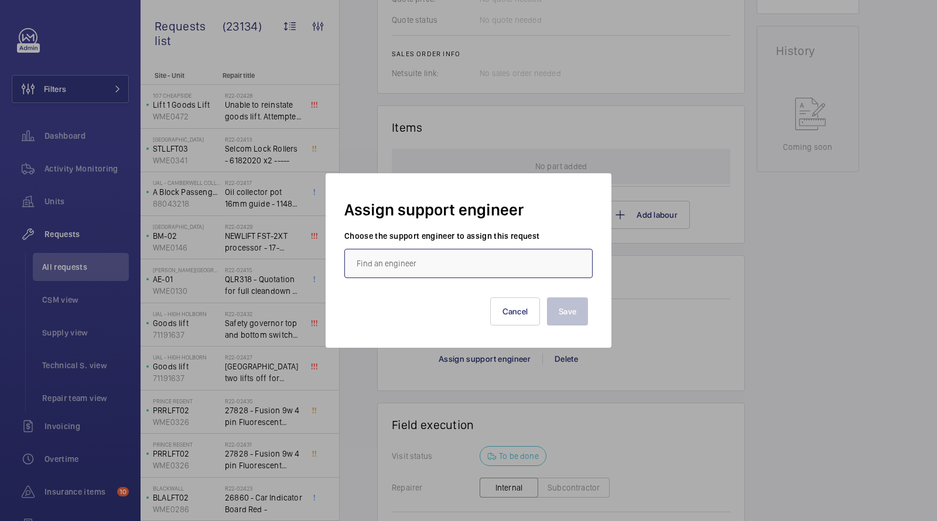
click at [455, 252] on input "text" at bounding box center [468, 263] width 248 height 29
click at [426, 302] on mat-option "[PERSON_NAME]" at bounding box center [468, 299] width 247 height 28
type input "[PERSON_NAME]"
click at [562, 303] on button "Save" at bounding box center [567, 312] width 41 height 28
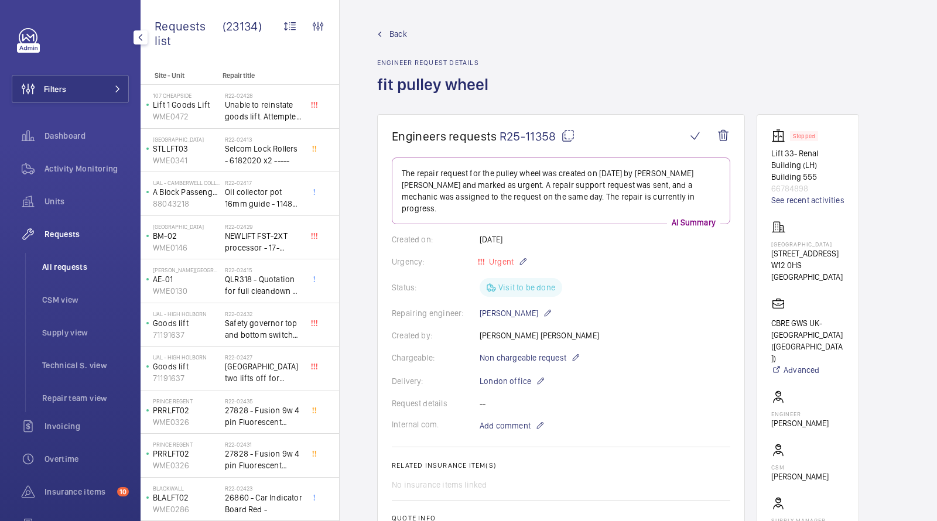
click at [66, 265] on span "All requests" at bounding box center [85, 267] width 87 height 12
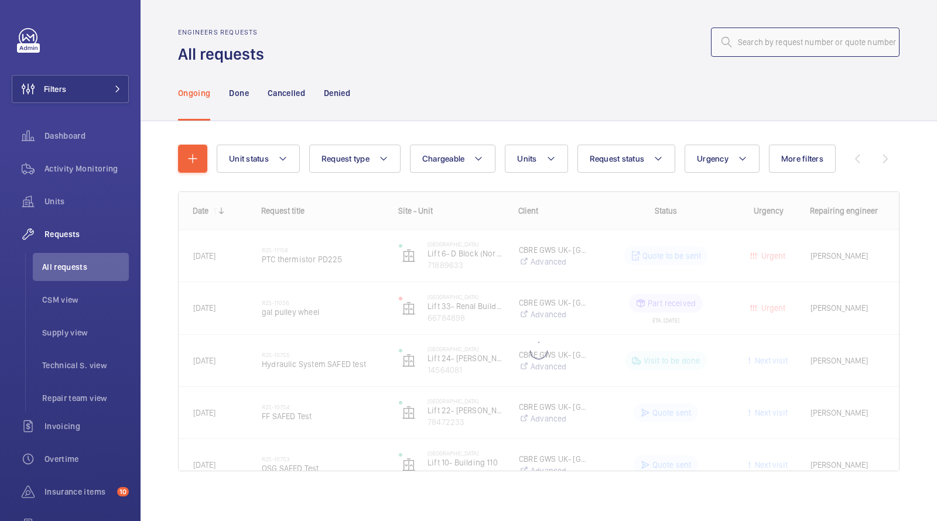
click at [778, 34] on input "text" at bounding box center [805, 42] width 189 height 29
paste input "R25-11056"
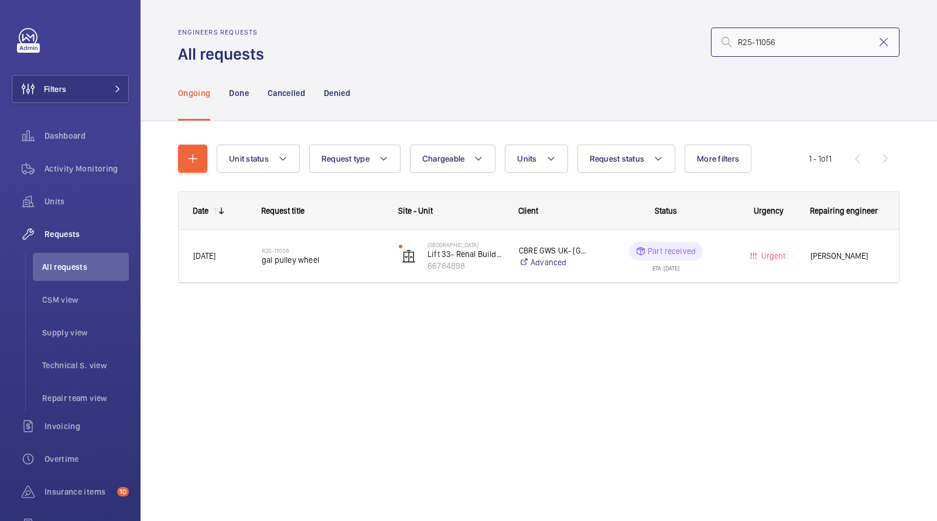
type input "R25-11056"
click at [103, 94] on button "Filters" at bounding box center [70, 89] width 117 height 28
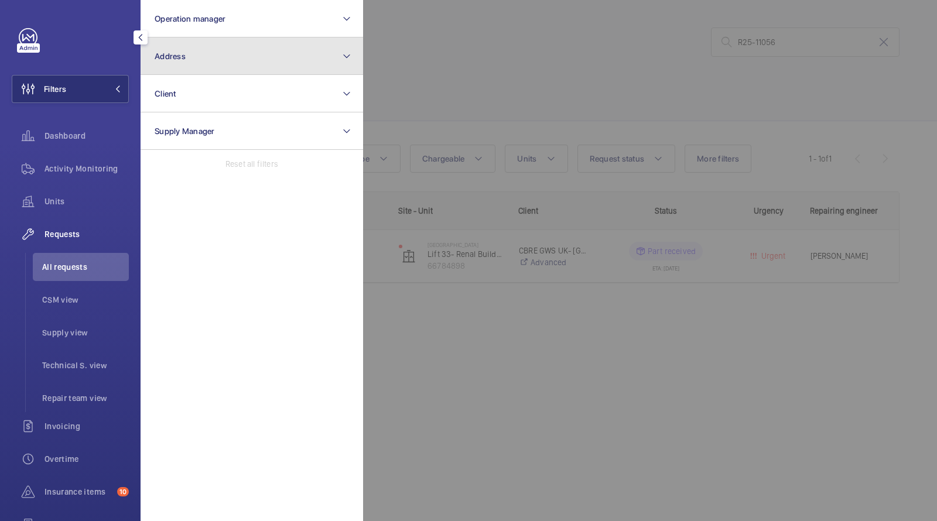
click at [179, 74] on button "Address" at bounding box center [252, 55] width 223 height 37
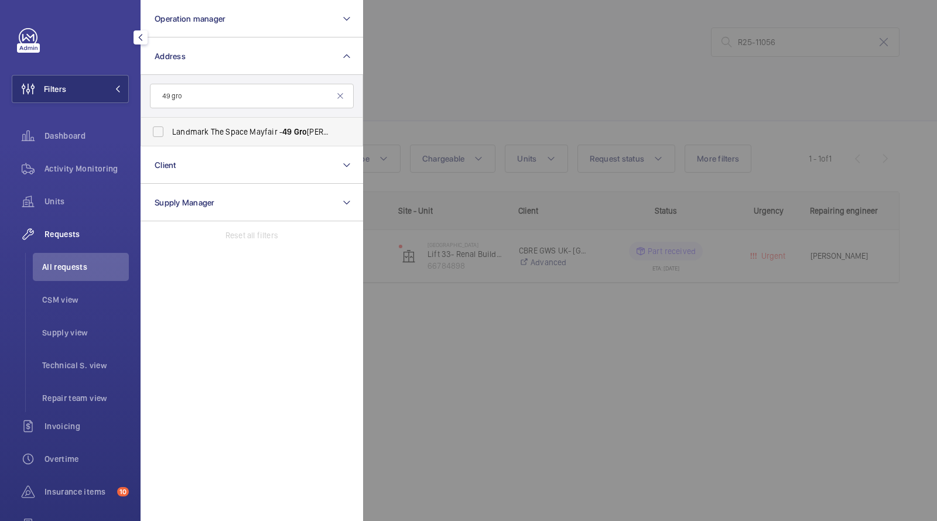
type input "49 gro"
click at [244, 134] on span "Landmark The Space Mayfair - [STREET_ADDRESS]" at bounding box center [252, 132] width 161 height 12
click at [170, 134] on input "Landmark The Space Mayfair - [STREET_ADDRESS]" at bounding box center [157, 131] width 23 height 23
checkbox input "true"
click at [61, 202] on span "Units" at bounding box center [87, 202] width 84 height 12
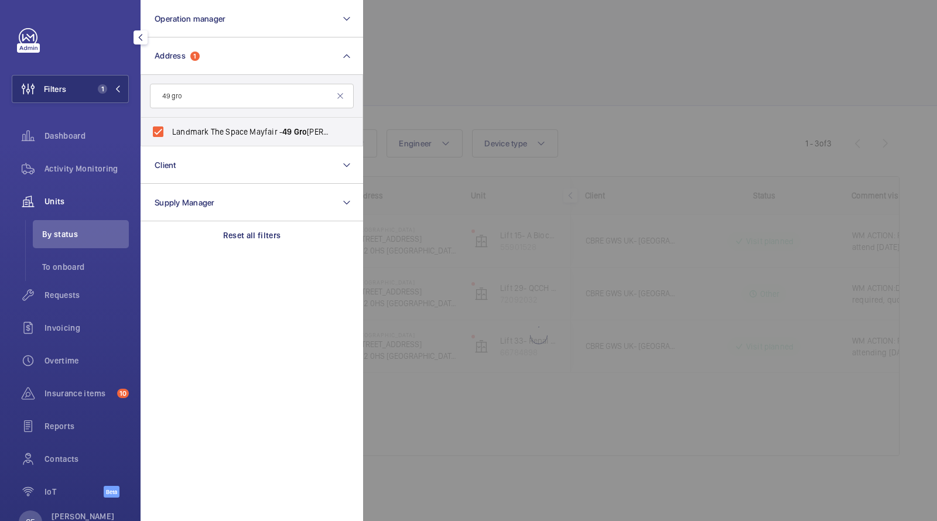
click at [471, 19] on div at bounding box center [831, 260] width 937 height 521
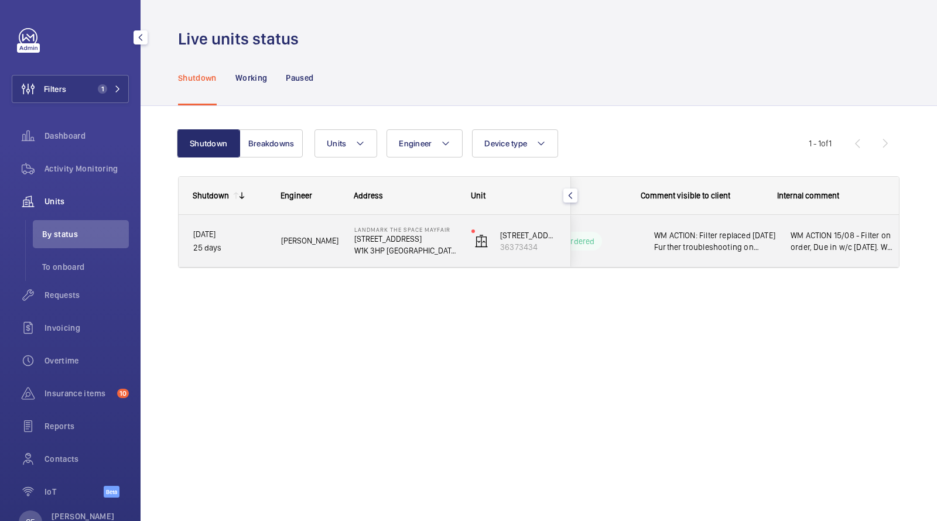
scroll to position [0, 211]
click at [730, 242] on span "WM ACTION: Filter replaced [DATE] Further troubleshooting on [DATE] identified …" at bounding box center [701, 241] width 121 height 23
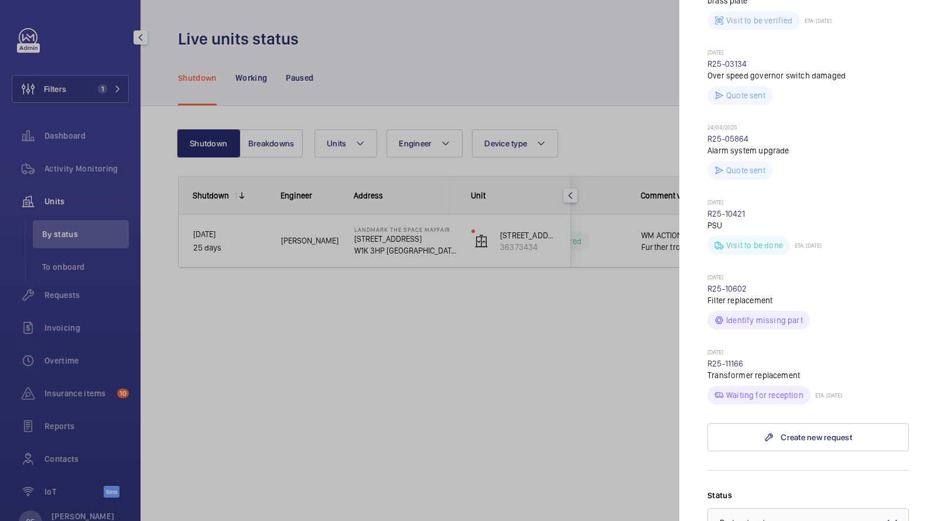
scroll to position [446, 0]
click at [735, 358] on link "R25-11166" at bounding box center [726, 362] width 36 height 9
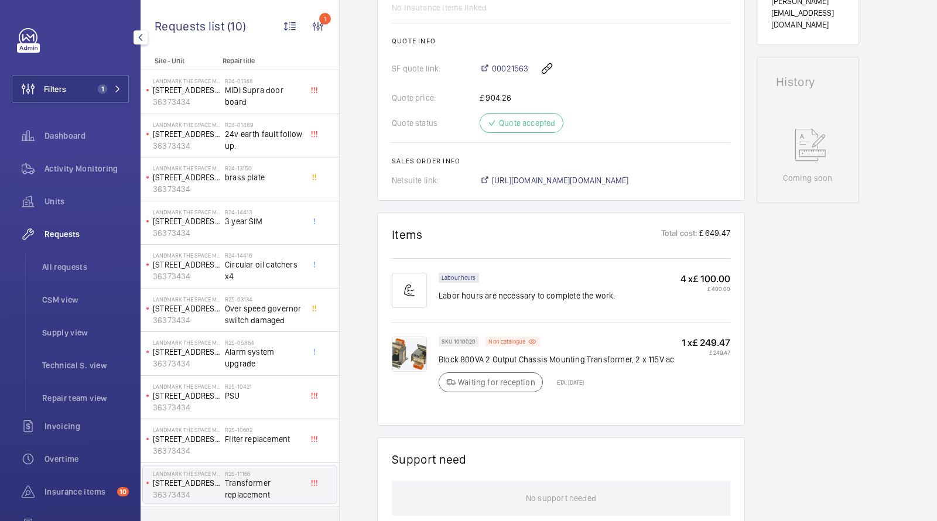
scroll to position [385, 0]
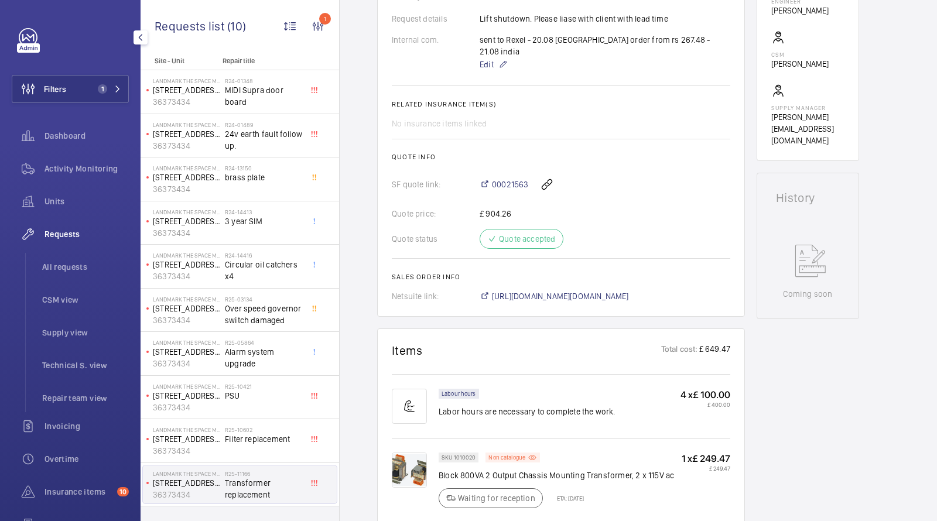
click at [527, 275] on wm-front-card-body "A repair request was created on [DATE] for a transformer replacement. The reque…" at bounding box center [561, 38] width 339 height 530
click at [524, 291] on span "[URL][DOMAIN_NAME][DOMAIN_NAME]" at bounding box center [560, 297] width 137 height 12
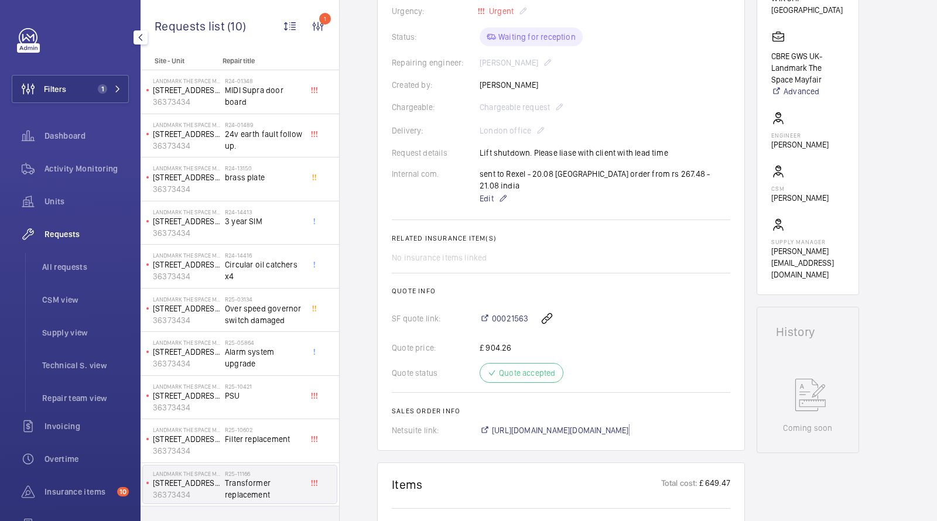
scroll to position [590, 0]
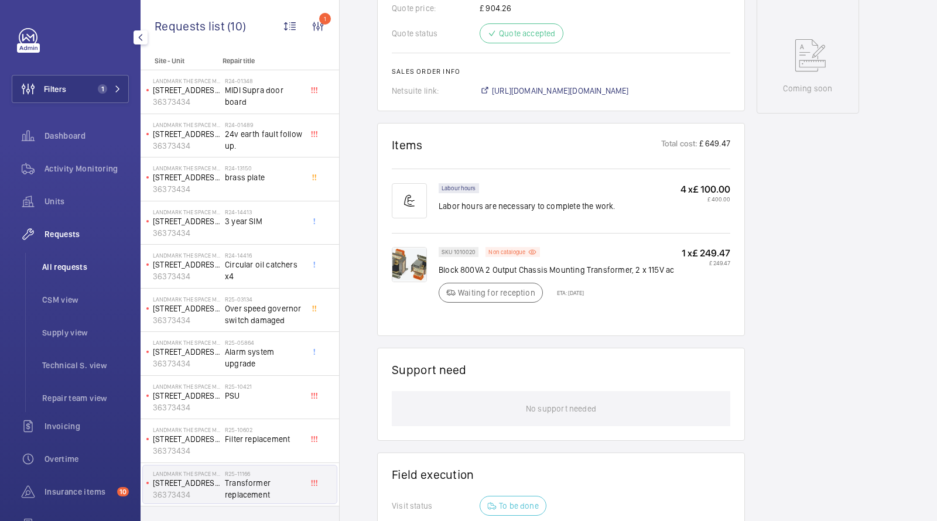
click at [69, 274] on li "All requests" at bounding box center [81, 267] width 96 height 28
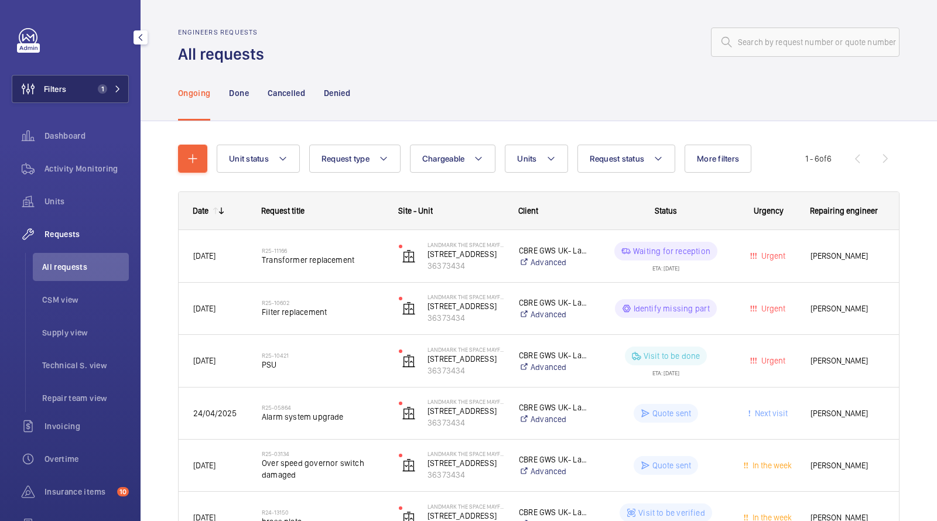
click at [111, 87] on span "1" at bounding box center [107, 88] width 28 height 9
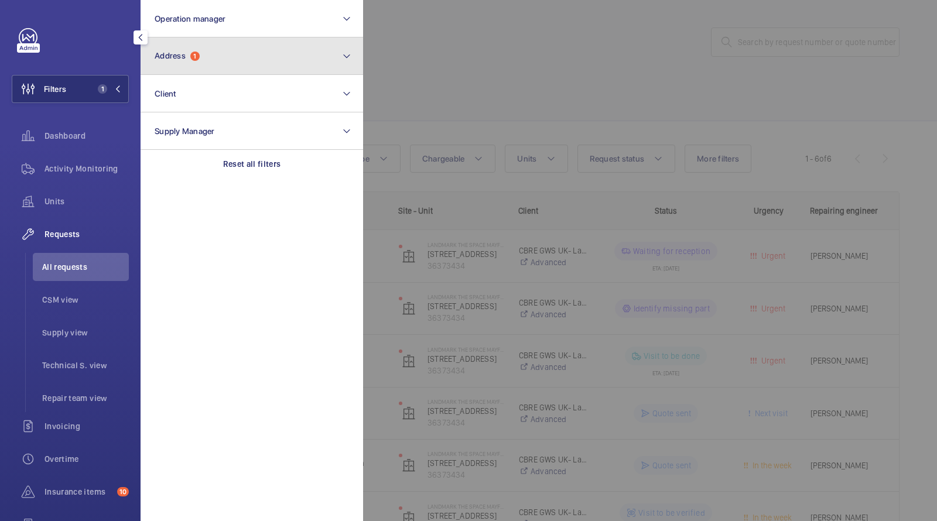
click at [195, 59] on span "1" at bounding box center [194, 56] width 9 height 9
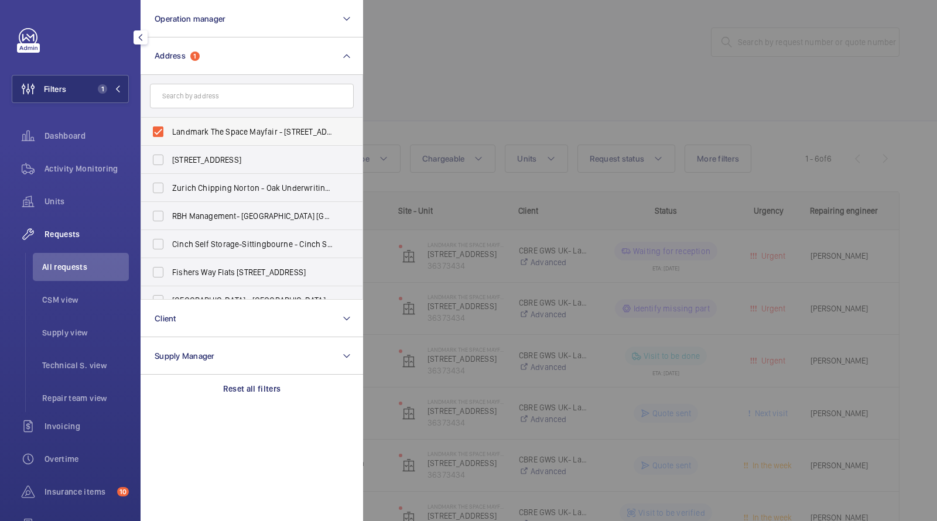
click at [204, 129] on span "Landmark The Space Mayfair - [STREET_ADDRESS]" at bounding box center [252, 132] width 161 height 12
click at [170, 129] on input "Landmark The Space Mayfair - [STREET_ADDRESS]" at bounding box center [157, 131] width 23 height 23
checkbox input "false"
click at [469, 83] on div at bounding box center [831, 260] width 937 height 521
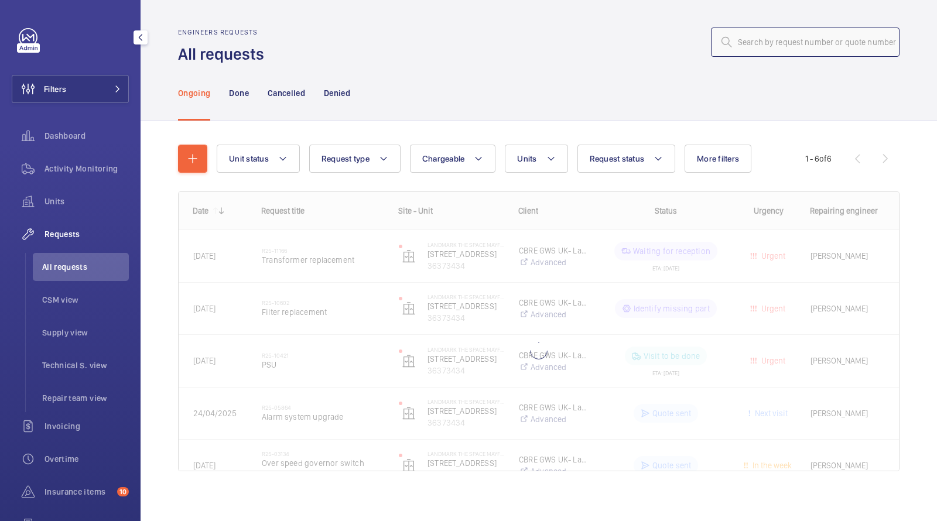
click at [792, 52] on input "text" at bounding box center [805, 42] width 189 height 29
paste input "R25-00896"
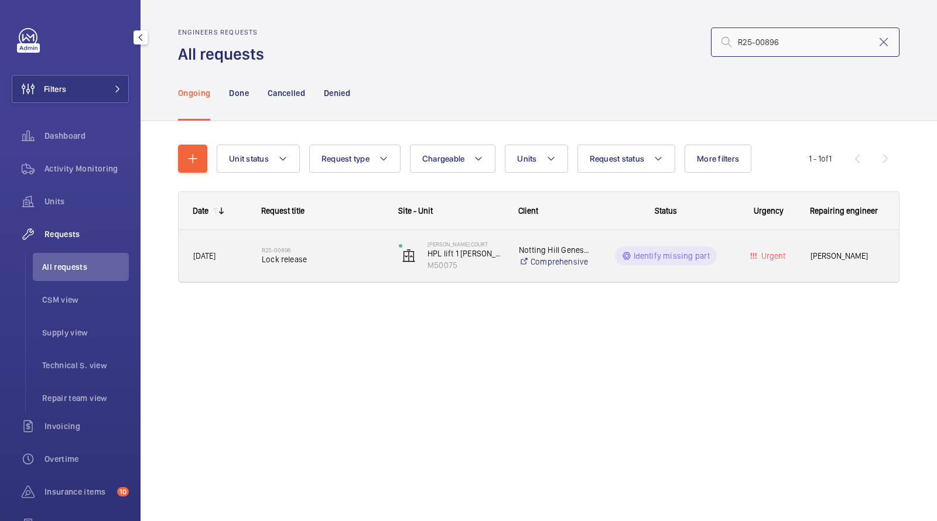
type input "R25-00896"
click at [292, 257] on span "Lock release" at bounding box center [323, 260] width 122 height 12
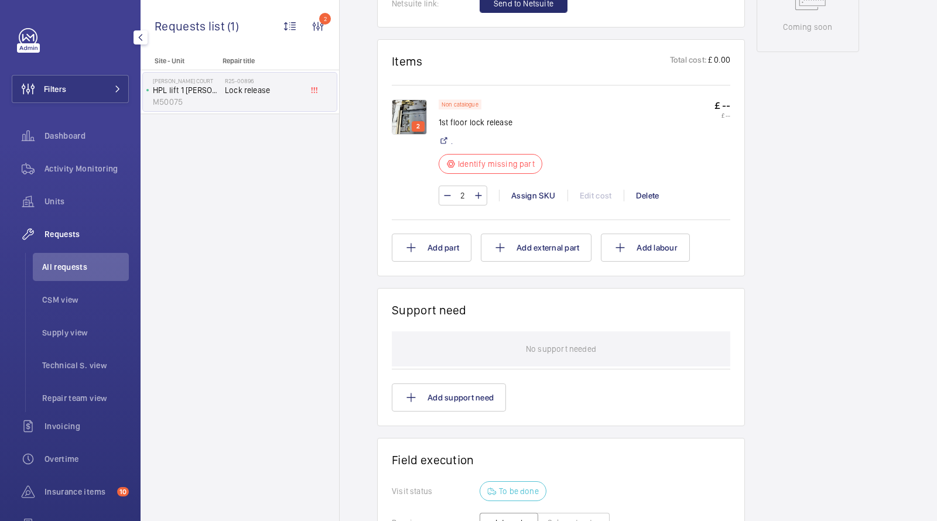
scroll to position [636, 0]
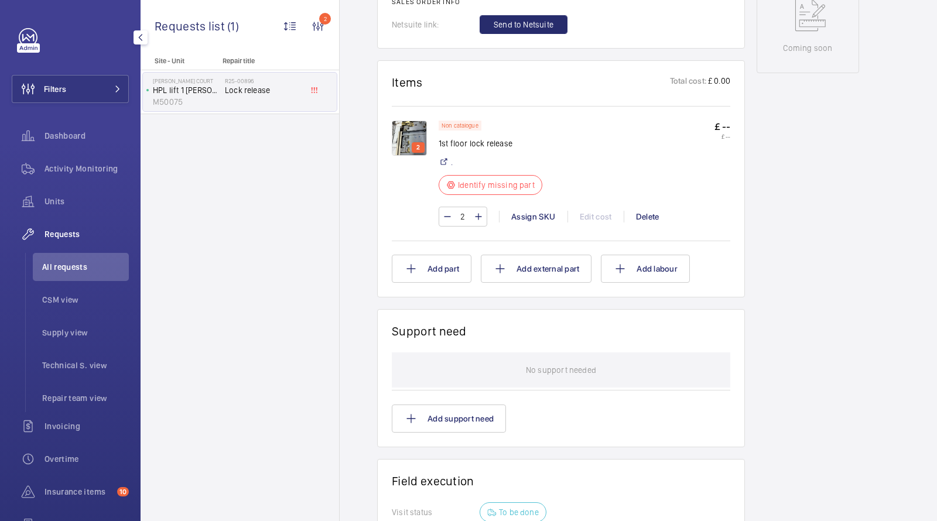
click at [409, 150] on img at bounding box center [409, 138] width 35 height 35
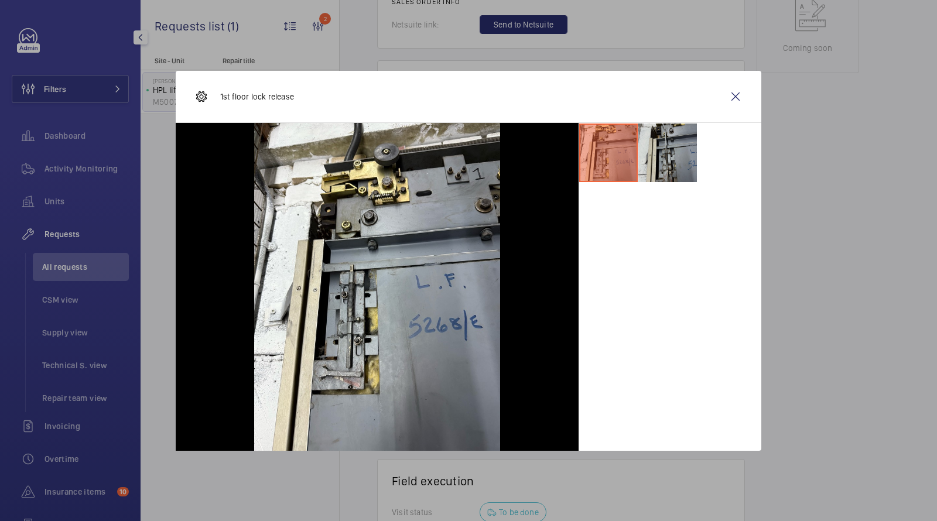
click at [672, 129] on li at bounding box center [667, 153] width 59 height 59
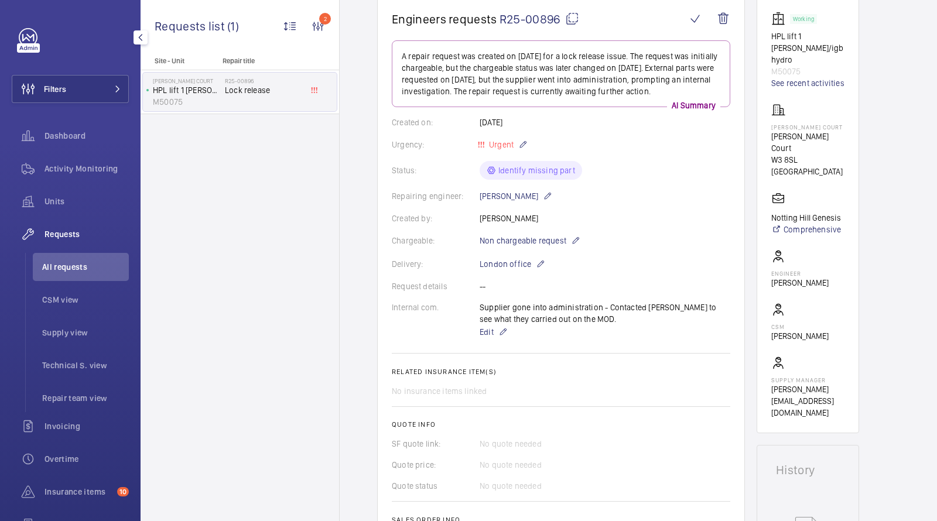
scroll to position [0, 0]
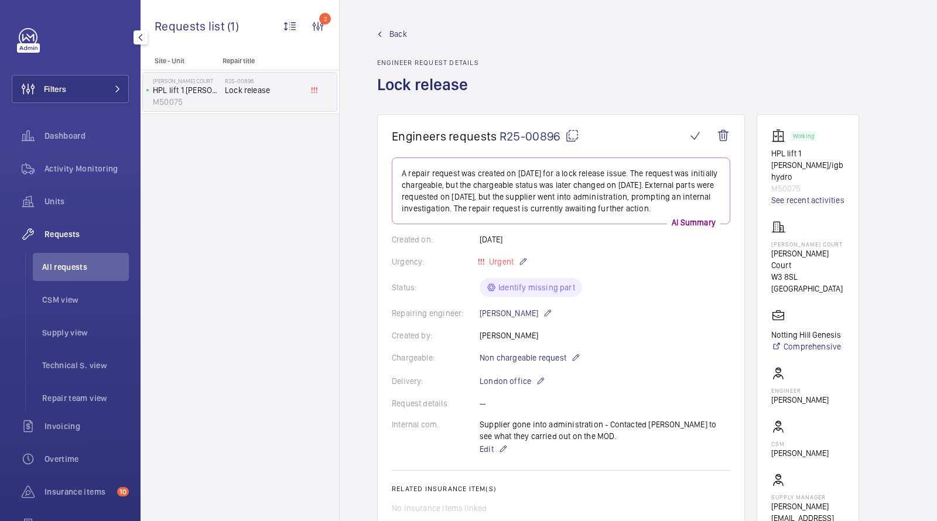
click at [523, 133] on span "R25-00896" at bounding box center [540, 136] width 80 height 15
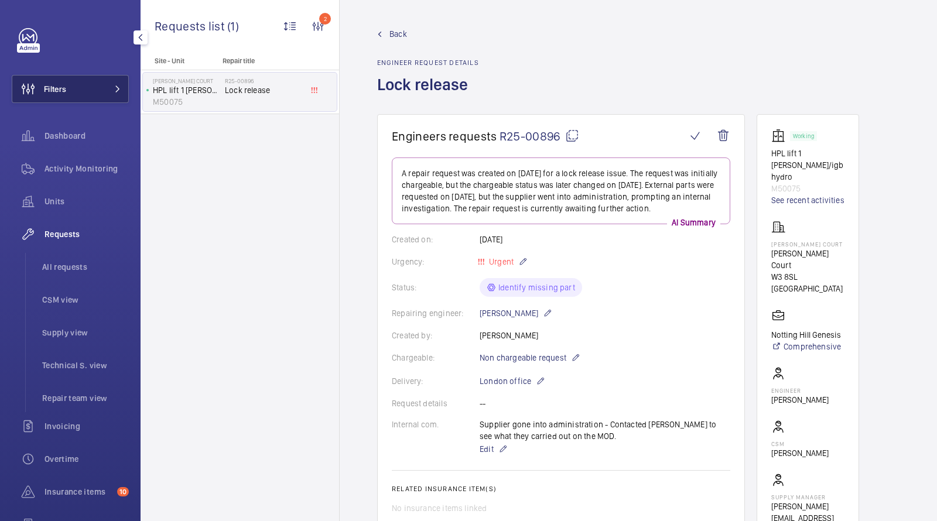
click at [107, 79] on button "Filters" at bounding box center [70, 89] width 117 height 28
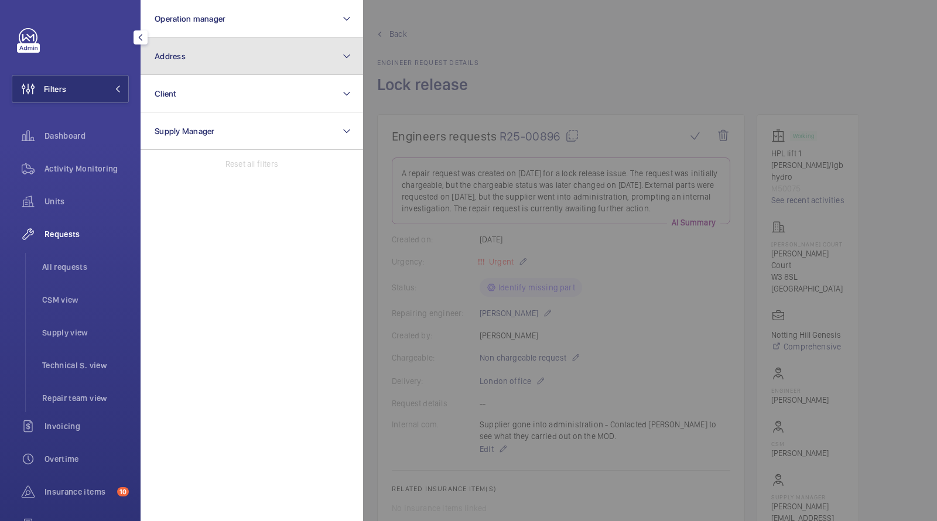
click at [190, 63] on button "Address" at bounding box center [252, 55] width 223 height 37
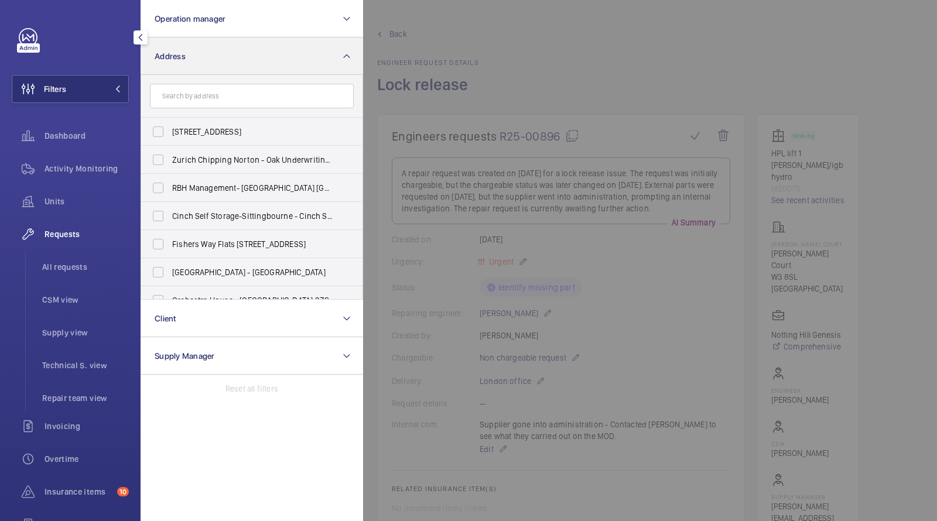
type input "a"
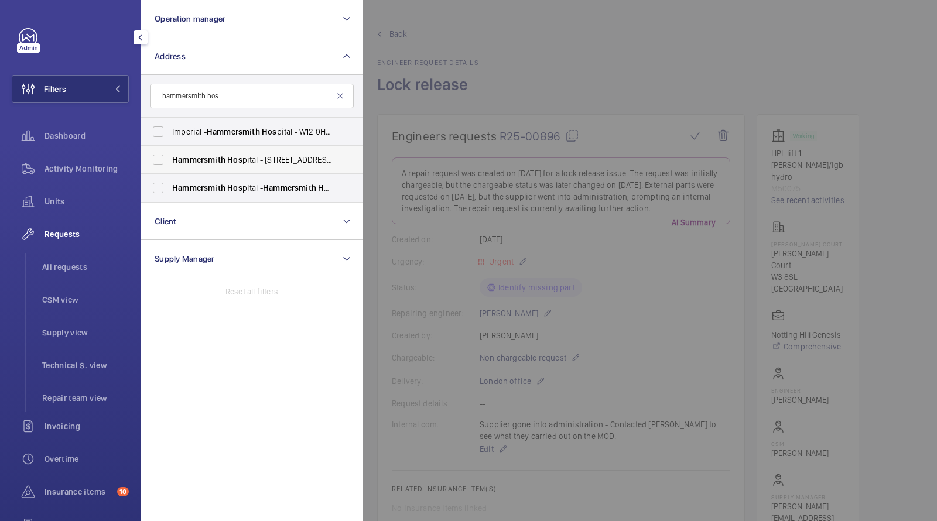
type input "hammersmith hos"
click at [228, 162] on span "Hos" at bounding box center [234, 159] width 15 height 9
click at [170, 162] on input "Hammersmith Hos pital - [STREET_ADDRESS]" at bounding box center [157, 159] width 23 height 23
checkbox input "true"
click at [63, 275] on li "All requests" at bounding box center [81, 267] width 96 height 28
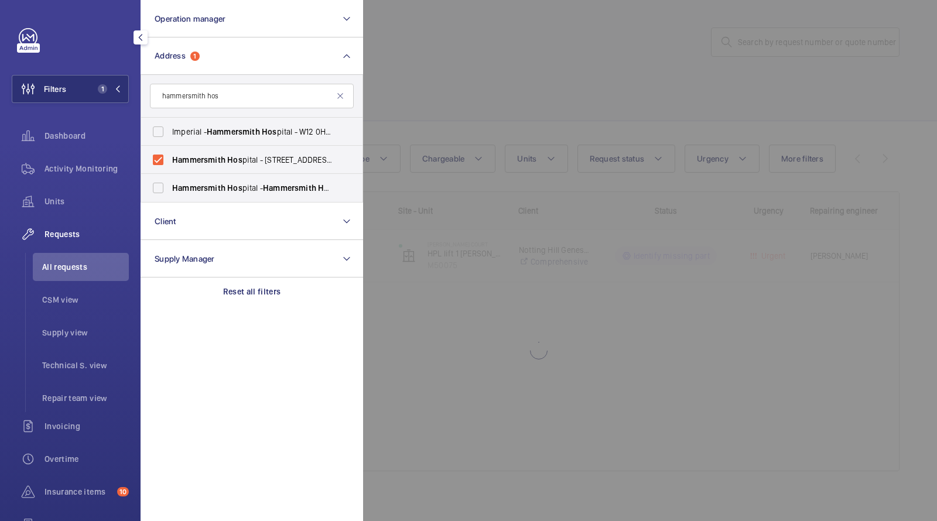
click at [480, 70] on div at bounding box center [831, 260] width 937 height 521
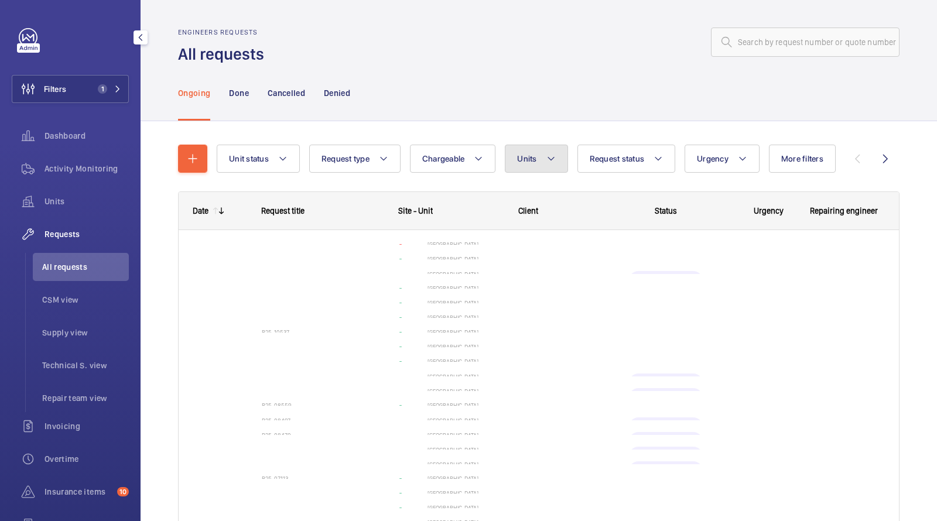
click at [524, 159] on span "Units" at bounding box center [526, 158] width 19 height 9
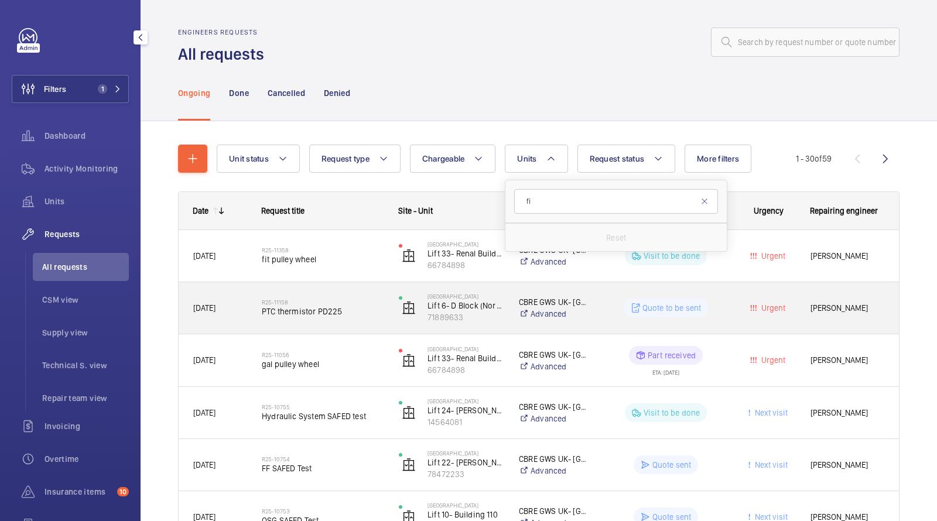
type input "f"
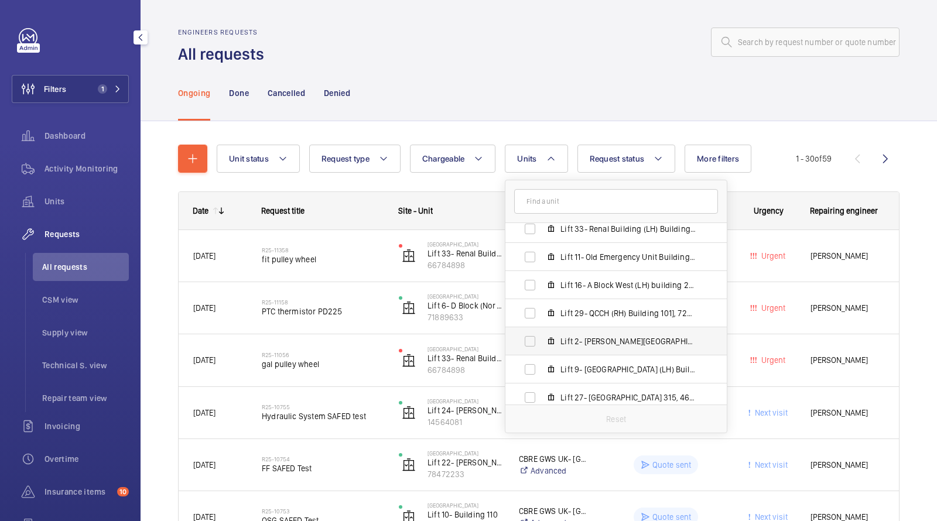
scroll to position [485, 0]
click at [500, 67] on div "Ongoing Done Cancelled Denied" at bounding box center [539, 93] width 722 height 56
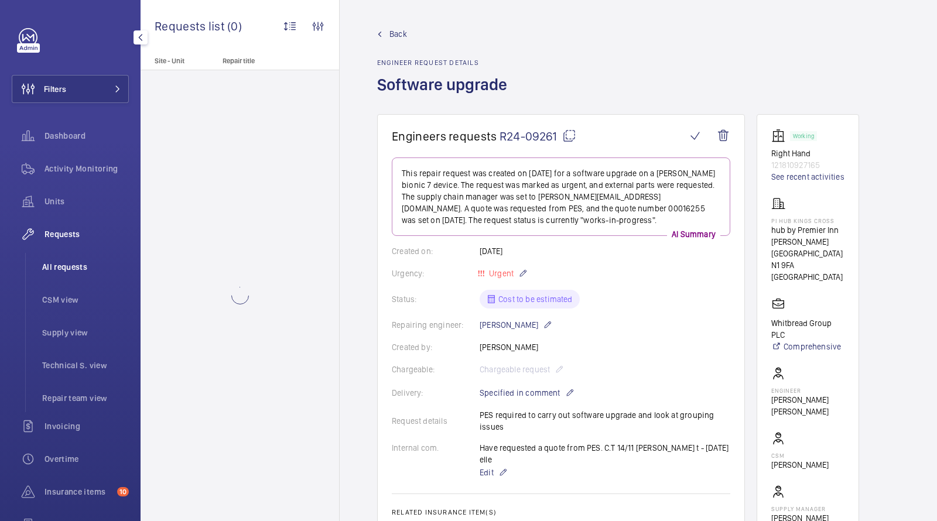
click at [63, 265] on span "All requests" at bounding box center [85, 267] width 87 height 12
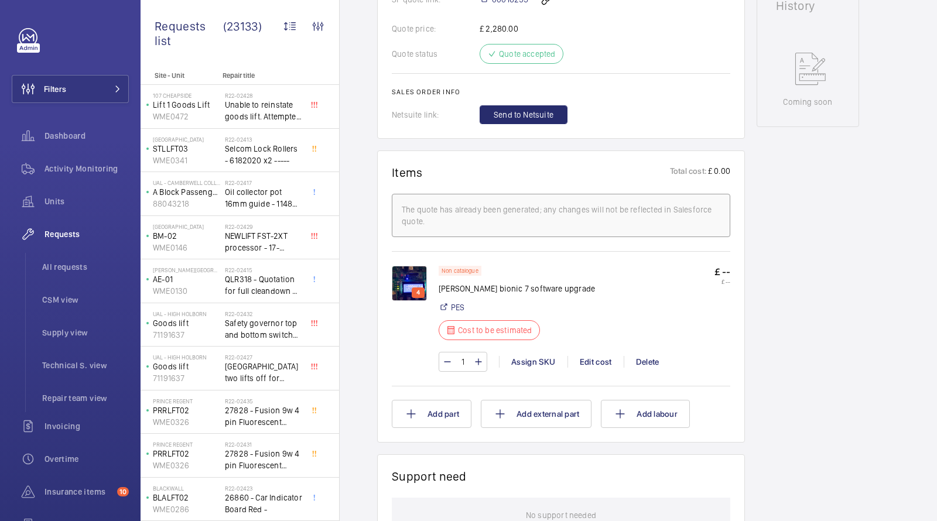
scroll to position [595, 0]
click at [397, 271] on img at bounding box center [409, 282] width 35 height 35
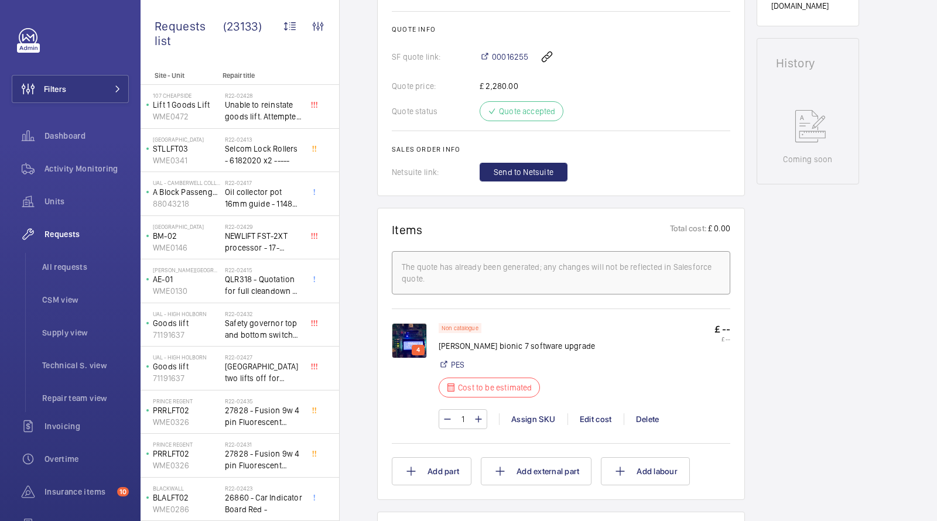
scroll to position [687, 0]
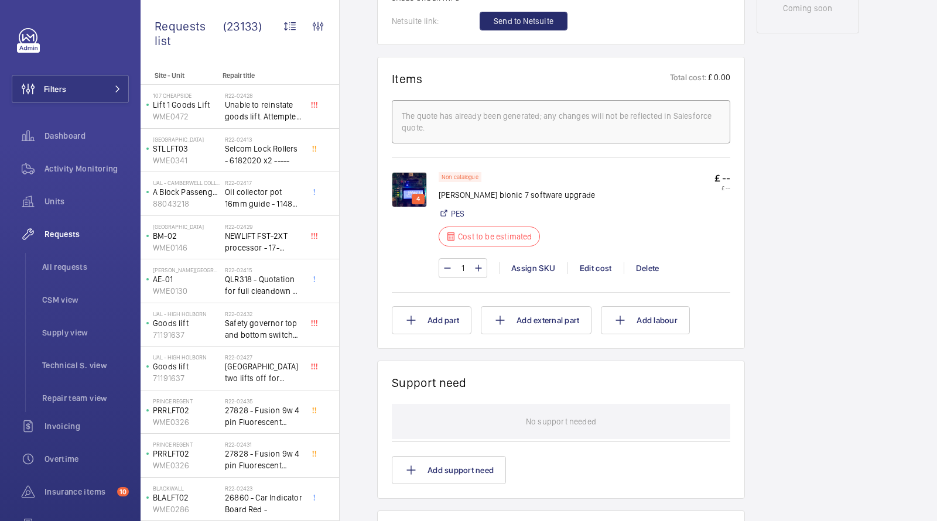
click at [410, 185] on img at bounding box center [409, 189] width 35 height 35
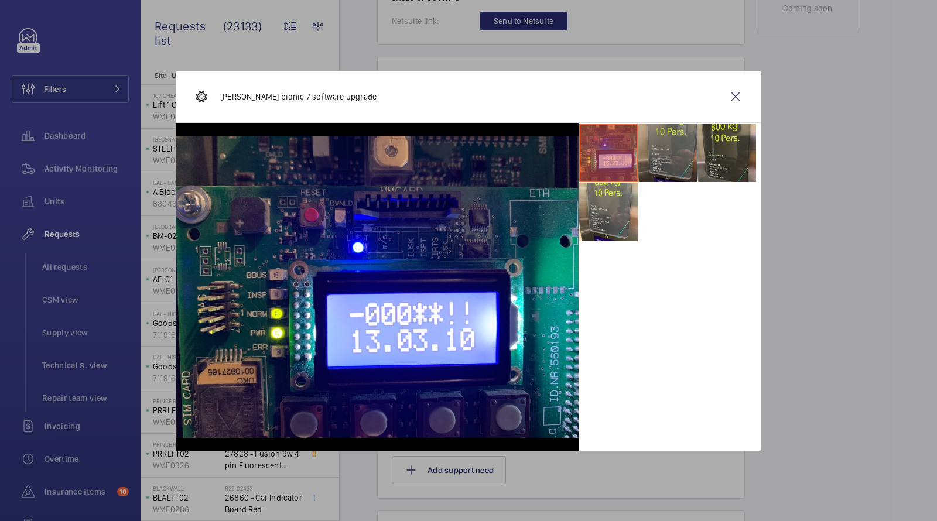
click at [669, 156] on li at bounding box center [667, 153] width 59 height 59
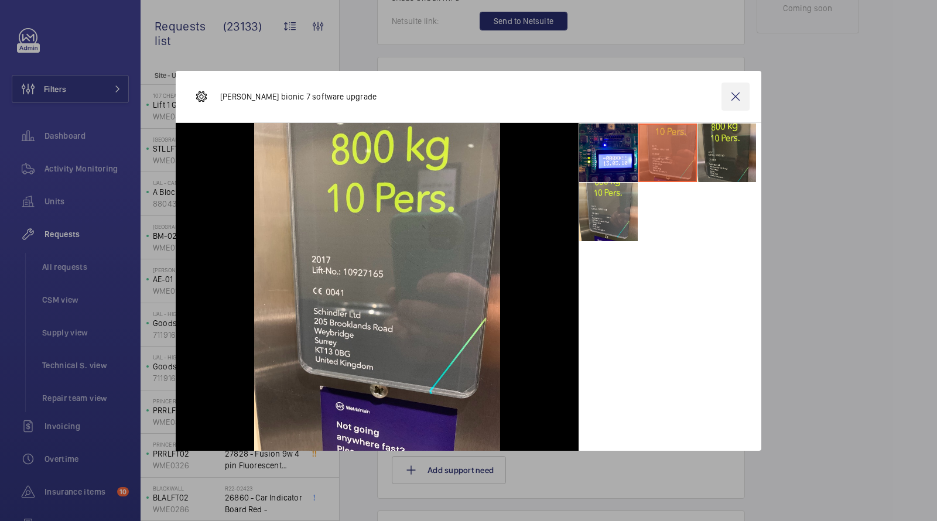
click at [730, 100] on wm-front-icon-button at bounding box center [736, 97] width 28 height 28
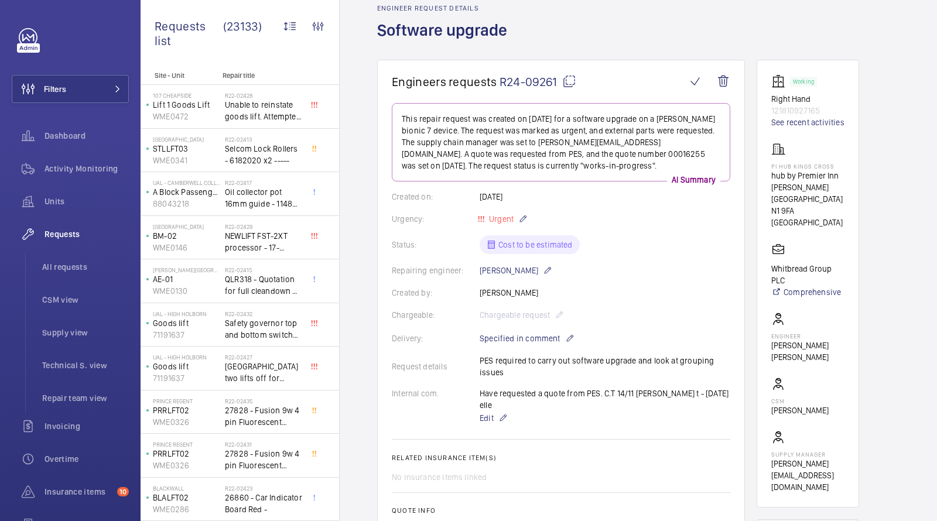
scroll to position [17, 0]
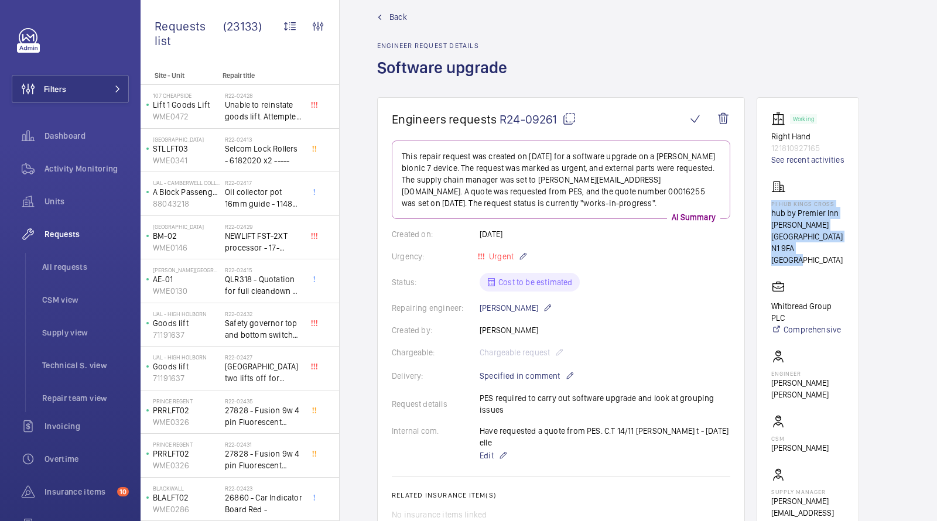
drag, startPoint x: 829, startPoint y: 247, endPoint x: 766, endPoint y: 206, distance: 75.4
click at [766, 206] on wm-front-card "Working Right Hand 121810927165 See recent activities PI Hub Kings Cross hub by…" at bounding box center [808, 321] width 103 height 448
copy div "PI Hub Kings Cross hub by Premier Inn London King's Cross hotel N1 9FA LONDON"
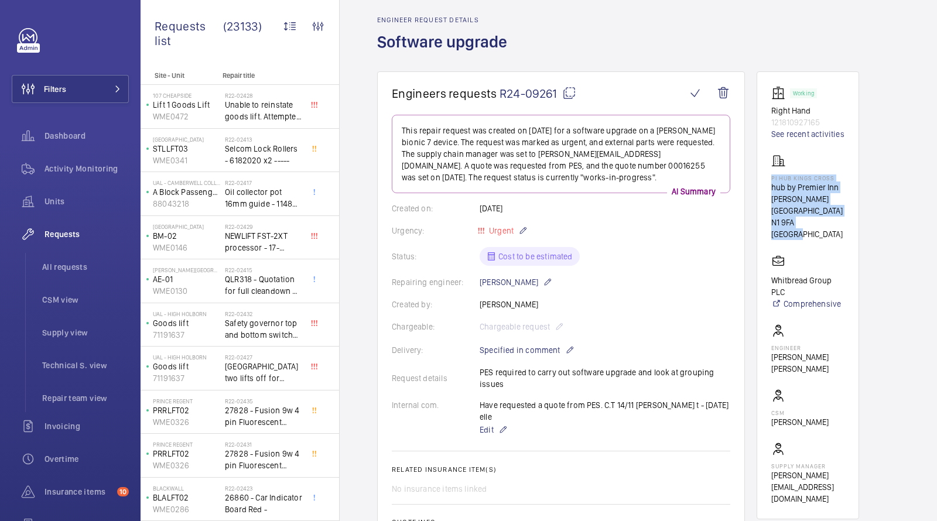
scroll to position [0, 0]
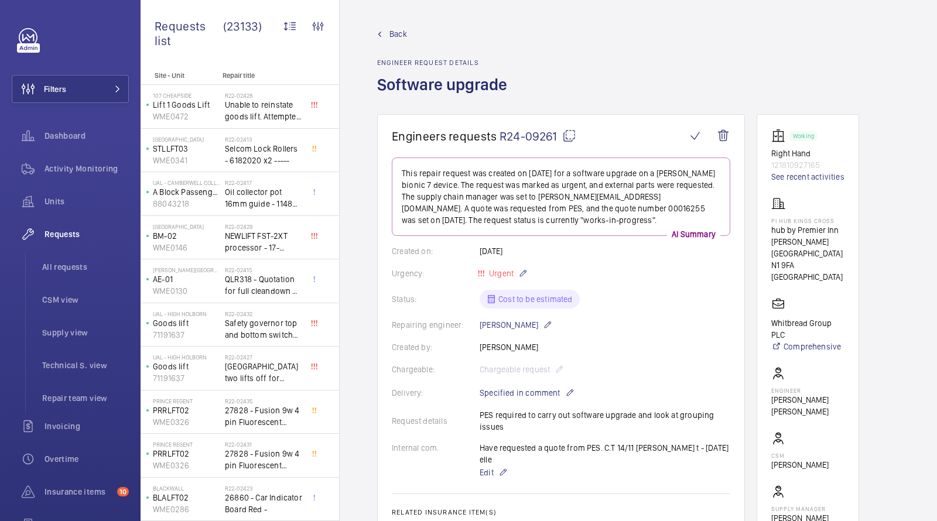
click at [525, 130] on span "R24-09261" at bounding box center [538, 136] width 77 height 15
drag, startPoint x: 832, startPoint y: 265, endPoint x: 767, endPoint y: 223, distance: 78.3
click at [767, 223] on wm-front-card "Working Right Hand 121810927165 See recent activities PI Hub Kings Cross hub by…" at bounding box center [808, 338] width 103 height 448
copy div "PI Hub Kings Cross hub by Premier Inn London King's Cross hotel N1 9FA LONDON"
click at [81, 281] on ul "All requests CSM view Supply view Technical S. view Repair team view" at bounding box center [77, 332] width 104 height 159
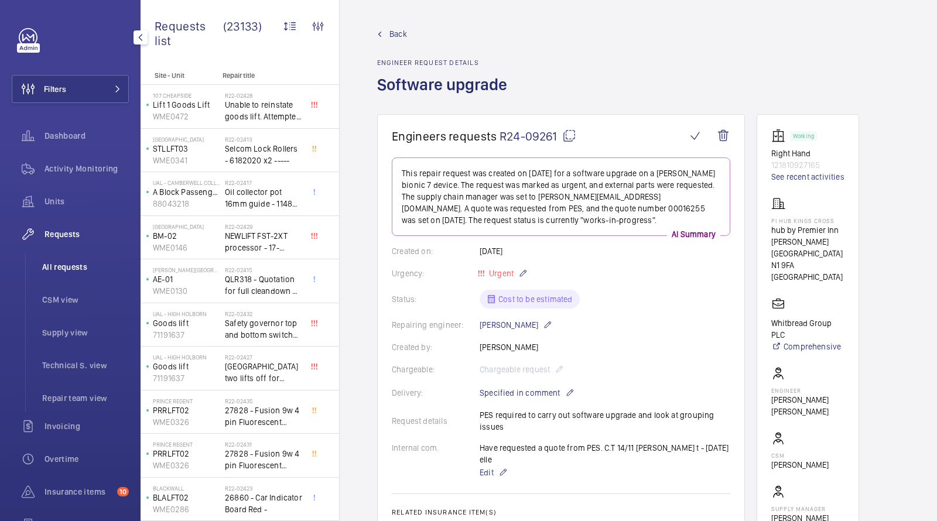
click at [78, 270] on span "All requests" at bounding box center [85, 267] width 87 height 12
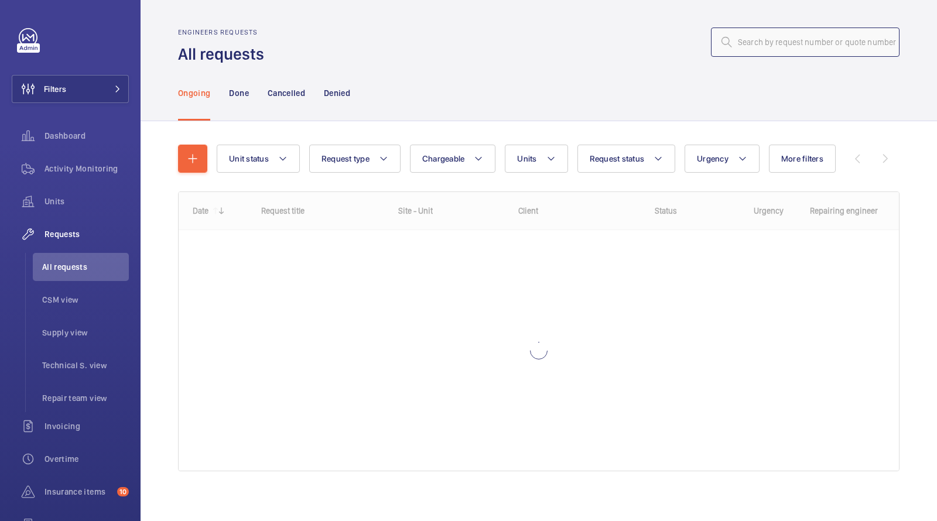
click at [751, 54] on input "text" at bounding box center [805, 42] width 189 height 29
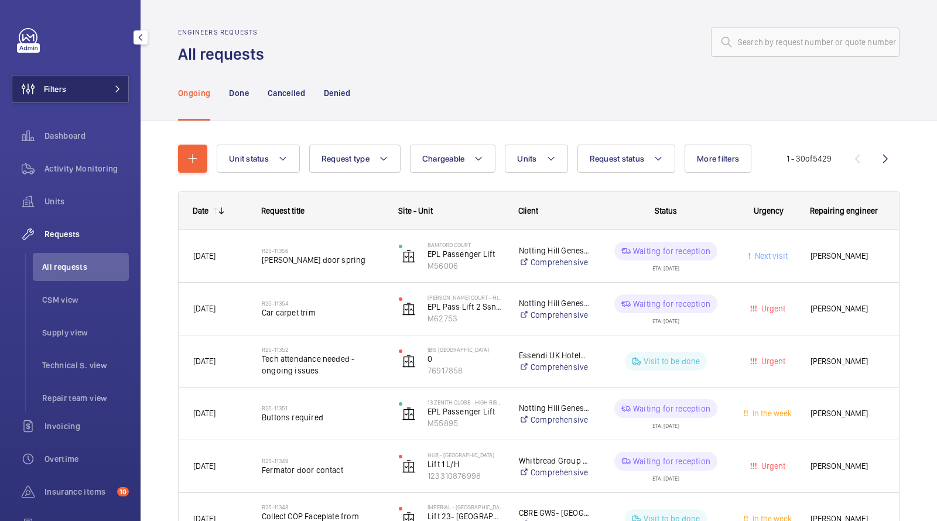
click at [93, 80] on button "Filters" at bounding box center [70, 89] width 117 height 28
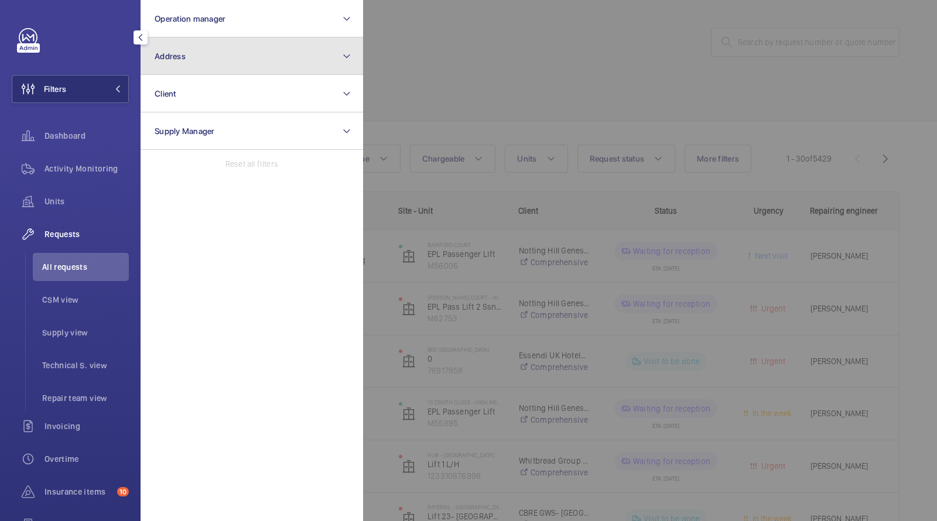
click at [181, 63] on button "Address" at bounding box center [252, 55] width 223 height 37
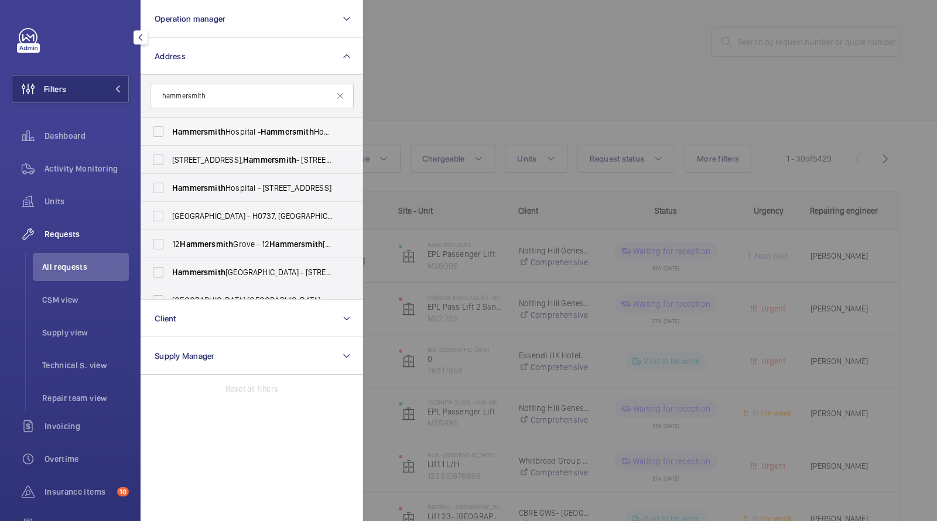
type input "hammersmith"
click at [220, 126] on span "[GEOGRAPHIC_DATA] - [GEOGRAPHIC_DATA], [STREET_ADDRESS]" at bounding box center [252, 132] width 161 height 12
click at [170, 125] on input "[GEOGRAPHIC_DATA] - [GEOGRAPHIC_DATA], [STREET_ADDRESS]" at bounding box center [157, 131] width 23 height 23
checkbox input "true"
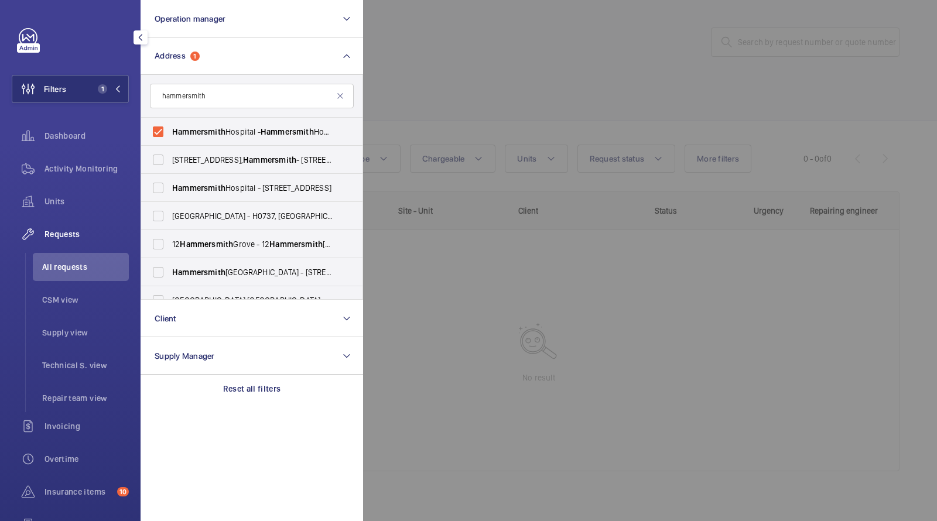
click at [504, 71] on div at bounding box center [831, 260] width 937 height 521
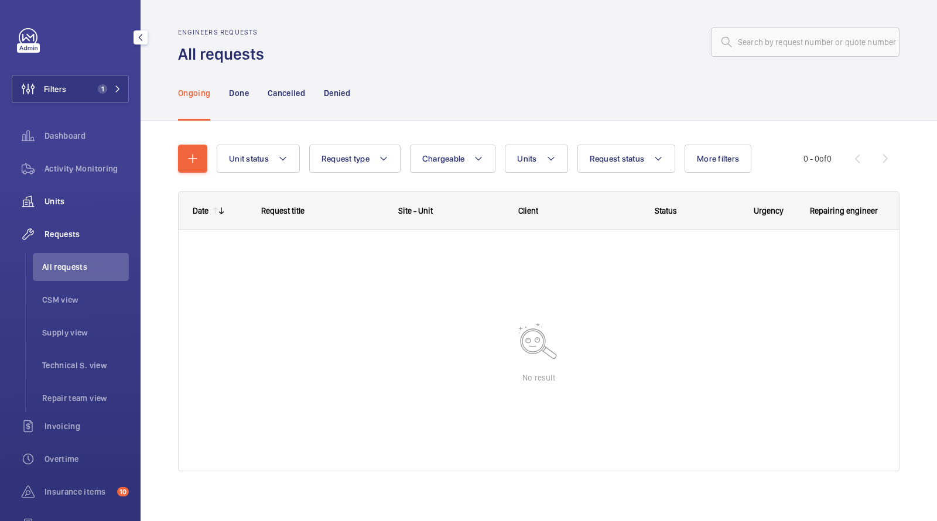
click at [63, 200] on span "Units" at bounding box center [87, 202] width 84 height 12
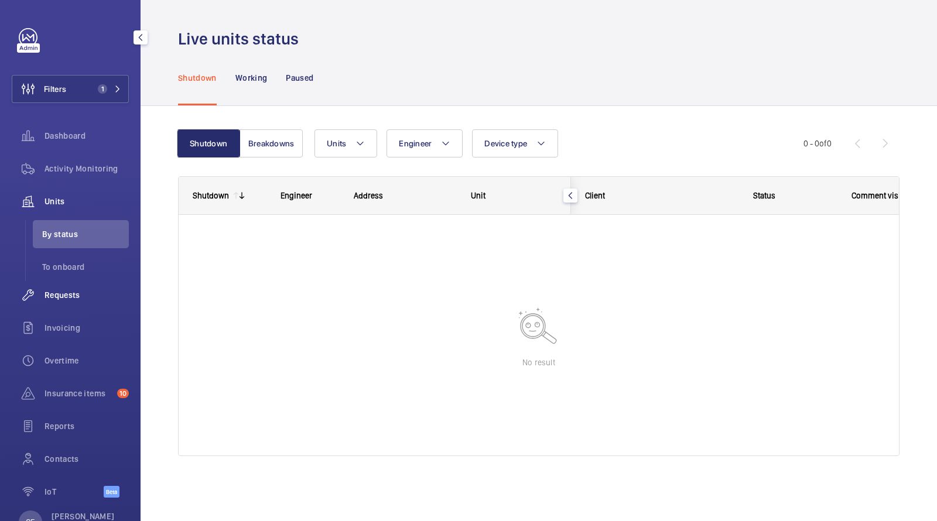
click at [53, 303] on div "Requests" at bounding box center [70, 295] width 117 height 28
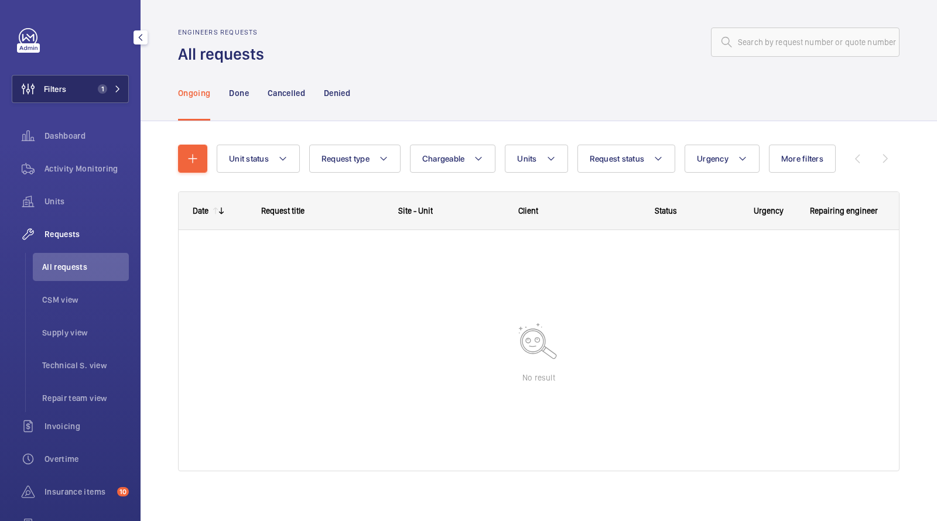
click at [109, 85] on span "1" at bounding box center [107, 88] width 28 height 9
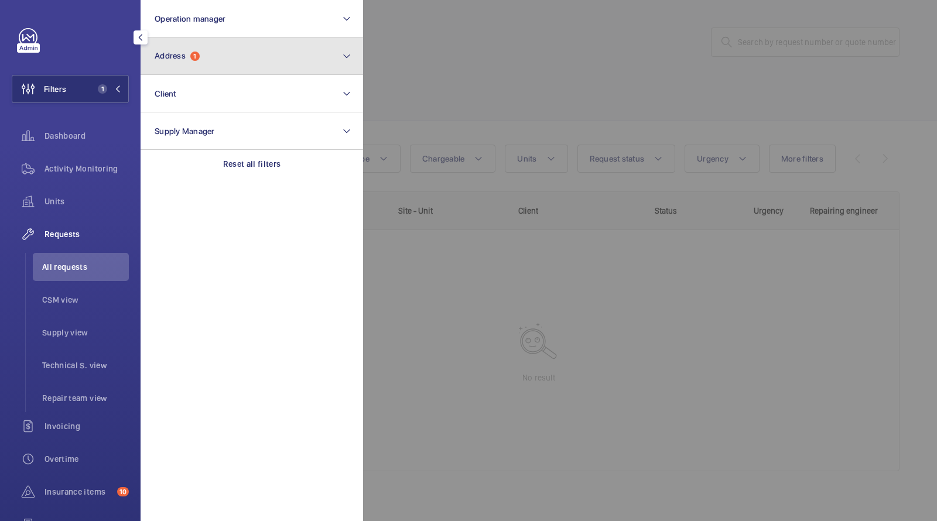
click at [204, 56] on button "Address 1" at bounding box center [252, 55] width 223 height 37
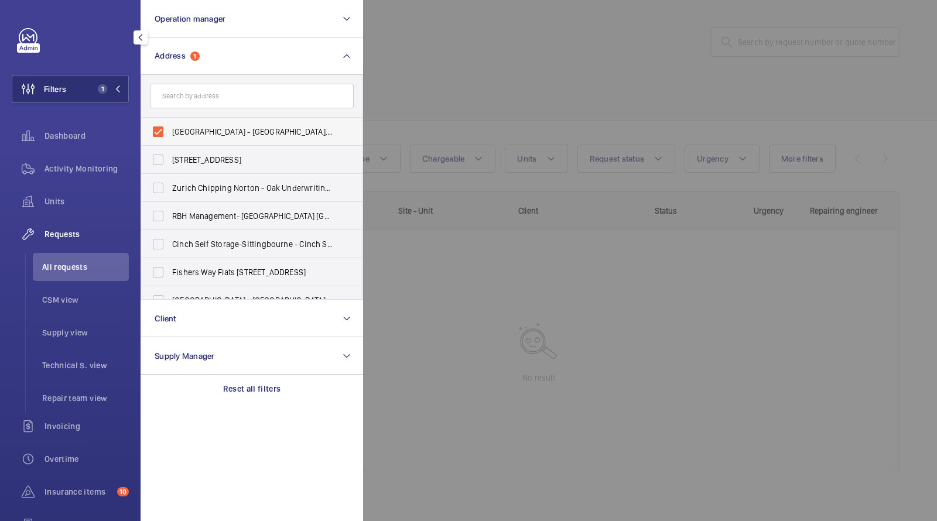
click at [200, 136] on span "Hammersmith Hospital - Hammersmith Hospital, 72 Du Cane Road, LONDON W12 0HS" at bounding box center [252, 132] width 161 height 12
click at [170, 136] on input "Hammersmith Hospital - Hammersmith Hospital, 72 Du Cane Road, LONDON W12 0HS" at bounding box center [157, 131] width 23 height 23
checkbox input "false"
click at [199, 103] on input "text" at bounding box center [252, 96] width 204 height 25
type input "j"
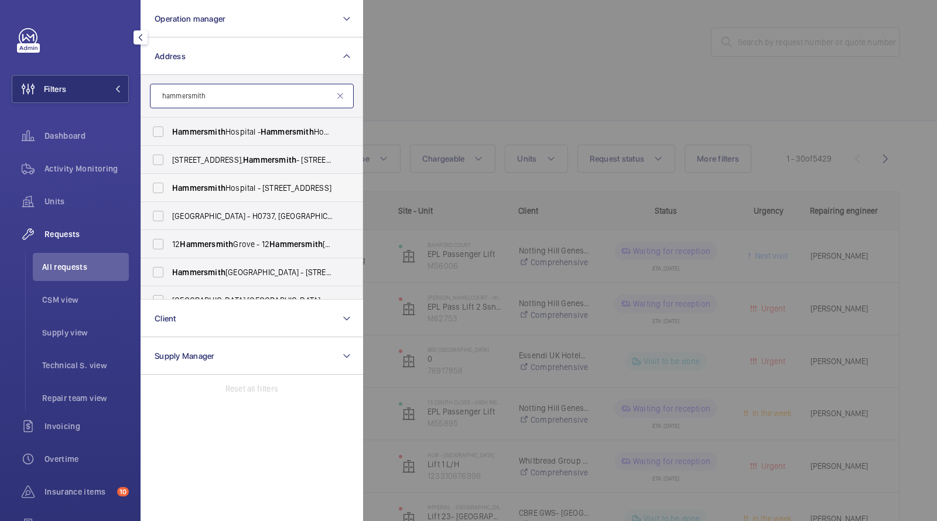
type input "hammersmith"
click at [220, 191] on span "Hammersmith" at bounding box center [198, 187] width 53 height 9
click at [170, 191] on input "[GEOGRAPHIC_DATA] - [STREET_ADDRESS]" at bounding box center [157, 187] width 23 height 23
checkbox input "true"
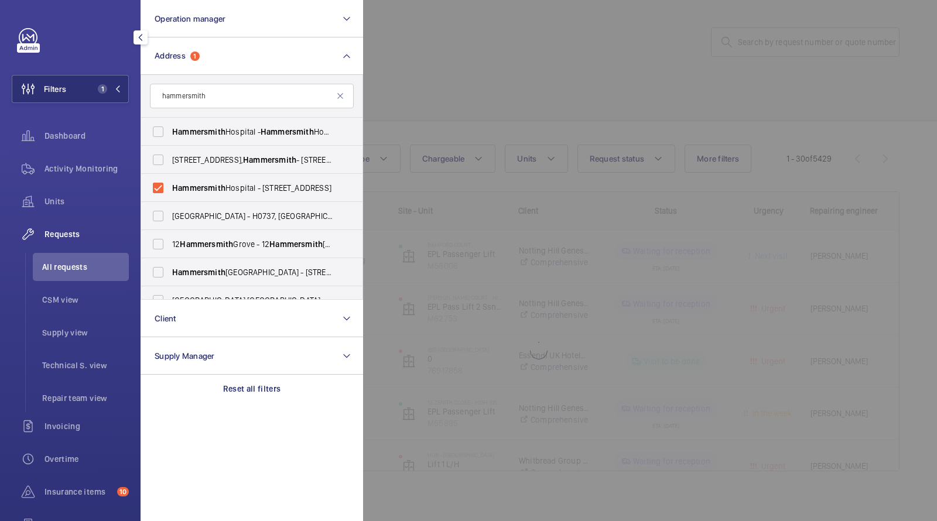
click at [510, 42] on div at bounding box center [831, 260] width 937 height 521
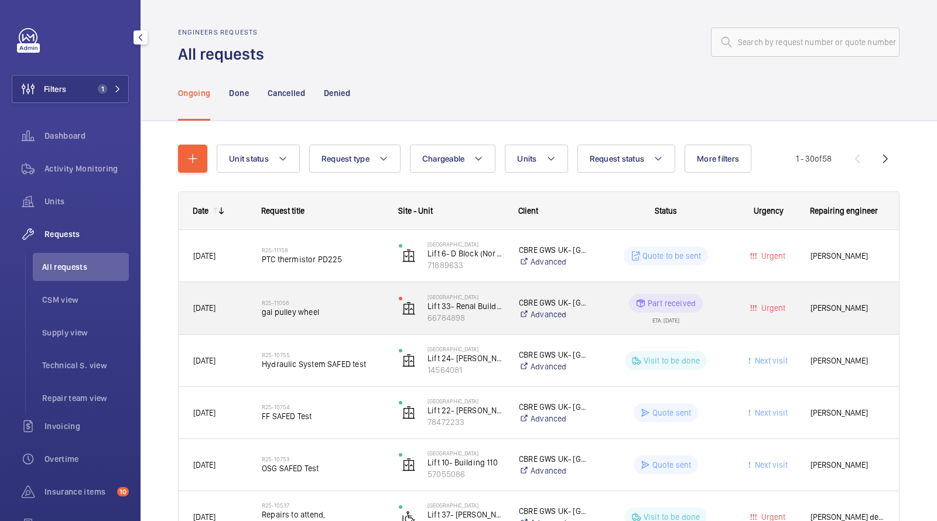
click at [285, 313] on span "gal pulley wheel" at bounding box center [323, 312] width 122 height 12
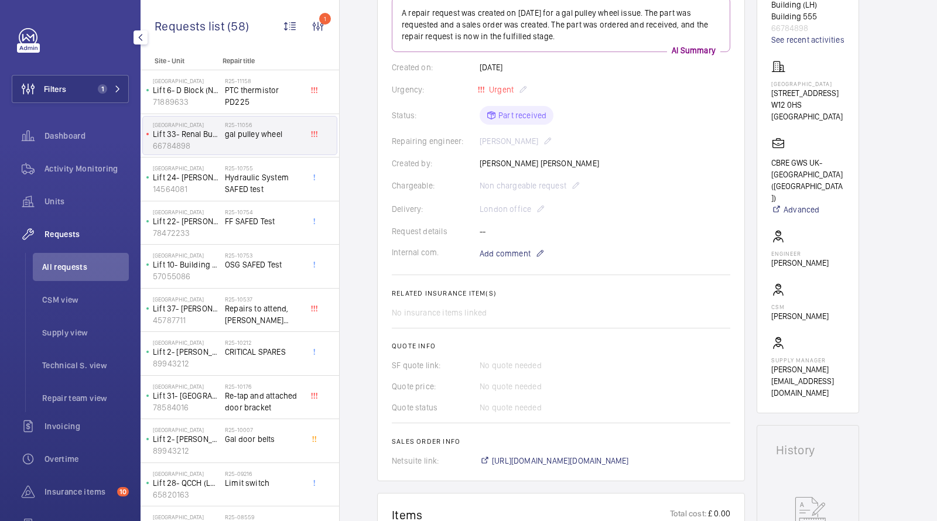
scroll to position [152, 0]
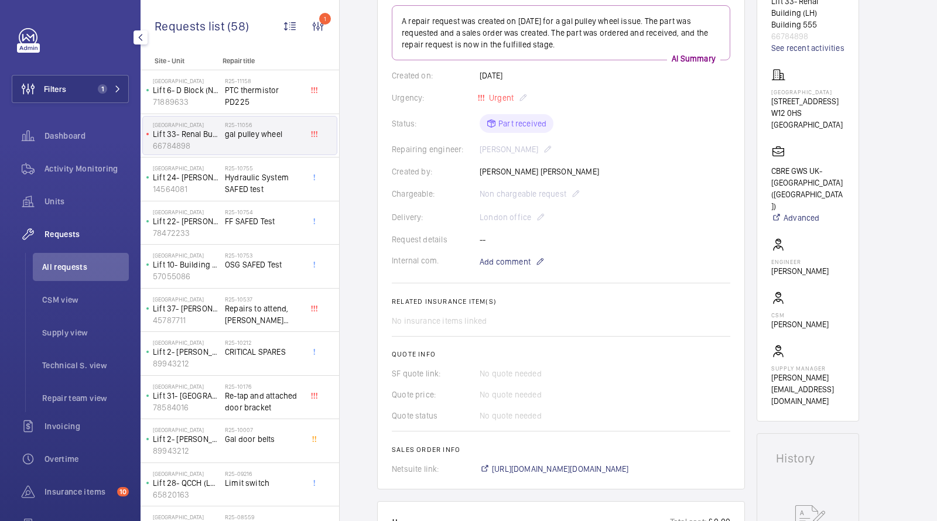
drag, startPoint x: 844, startPoint y: 209, endPoint x: 751, endPoint y: 152, distance: 108.6
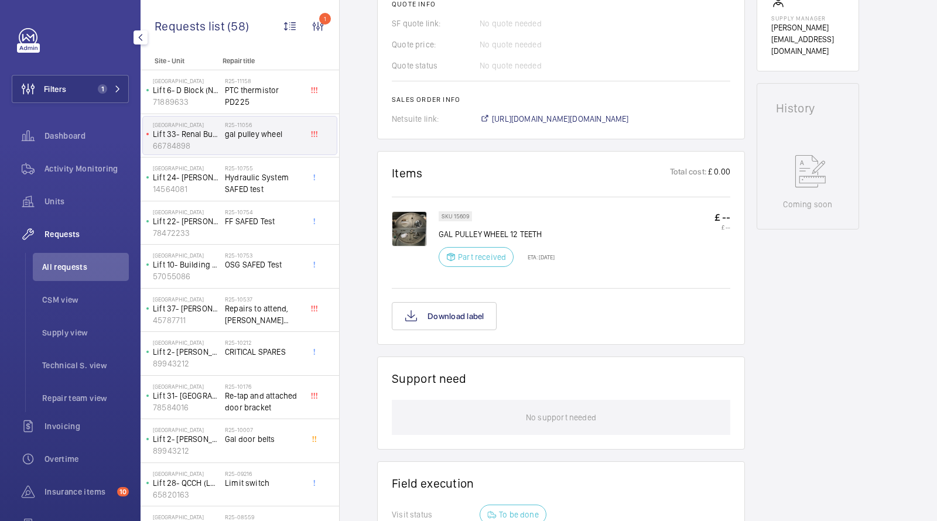
scroll to position [534, 0]
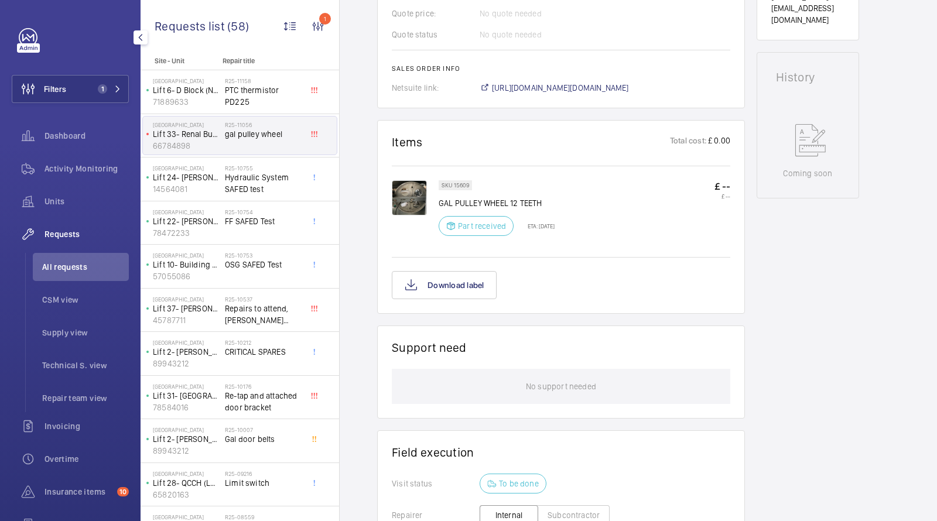
click at [400, 185] on img at bounding box center [409, 197] width 35 height 35
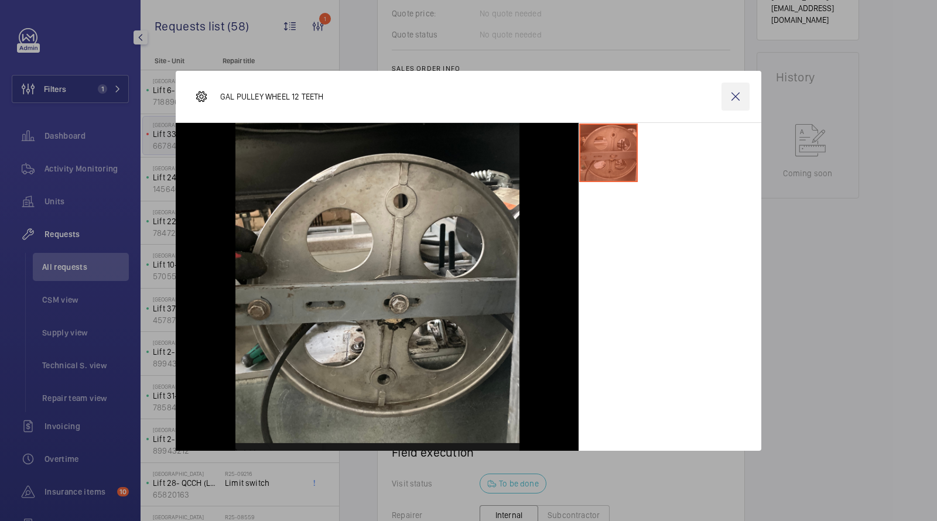
click at [732, 93] on wm-front-icon-button at bounding box center [736, 97] width 28 height 28
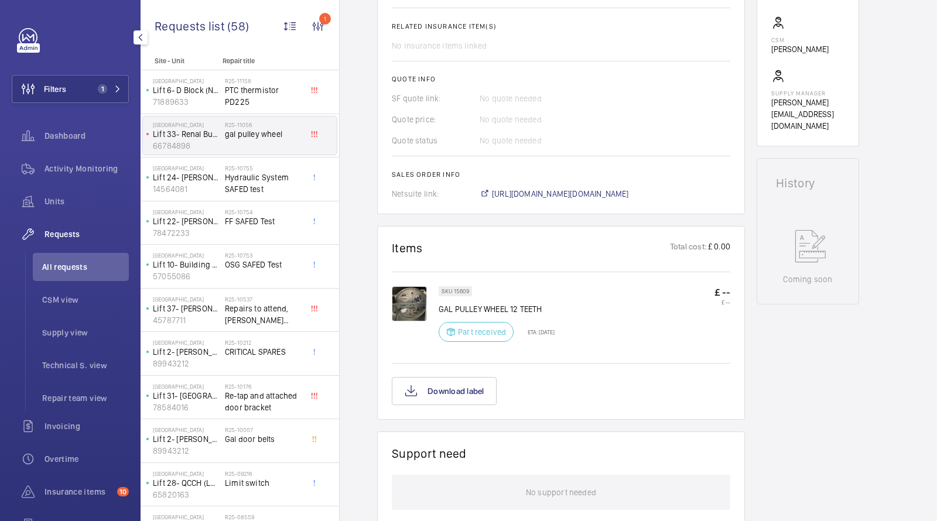
scroll to position [558, 0]
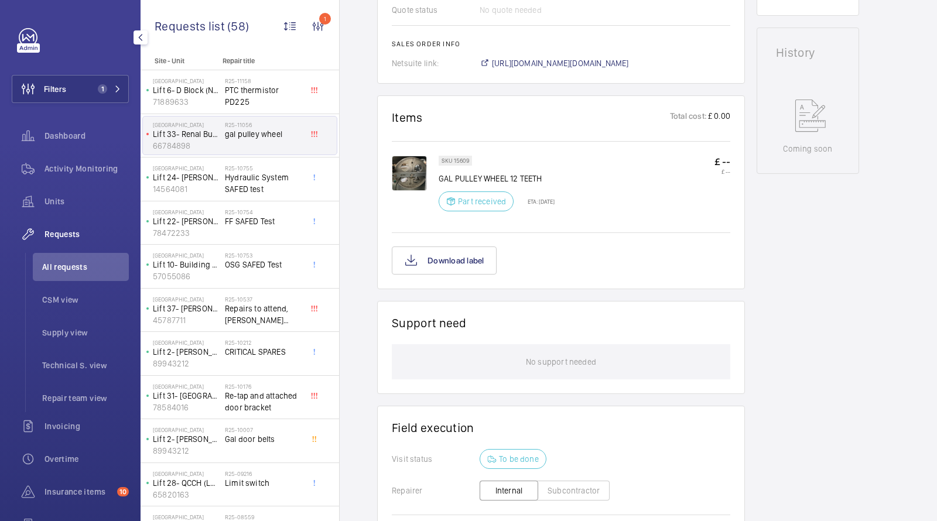
drag, startPoint x: 575, startPoint y: 197, endPoint x: 388, endPoint y: 152, distance: 192.2
click at [388, 152] on wm-front-card "Items Total cost: £ 0.00 SKU 15609 GAL PULLEY WHEEL 12 TEETH Part received ETA:…" at bounding box center [561, 192] width 368 height 194
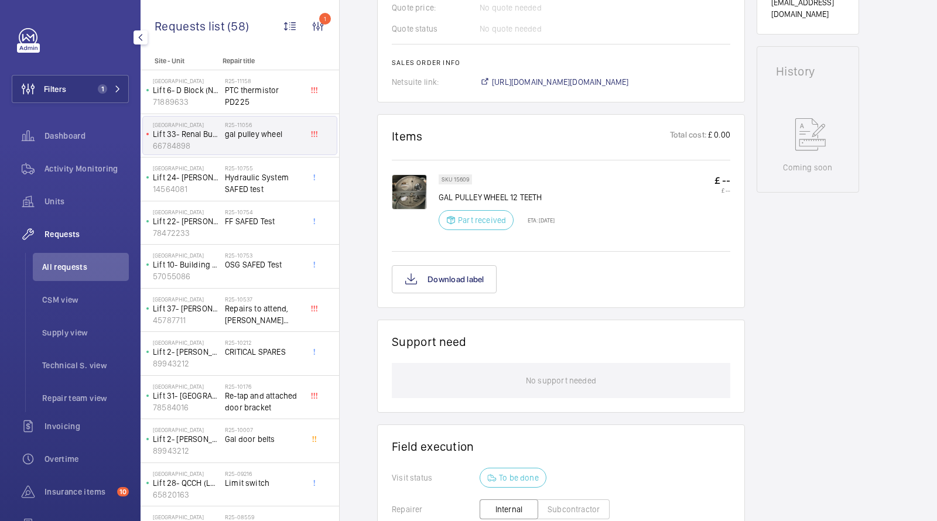
click at [592, 221] on div "SKU 15609 GAL PULLEY WHEEL 12 TEETH Part received ETA: 20 Aug 2025 £ -- £ --" at bounding box center [585, 206] width 292 height 63
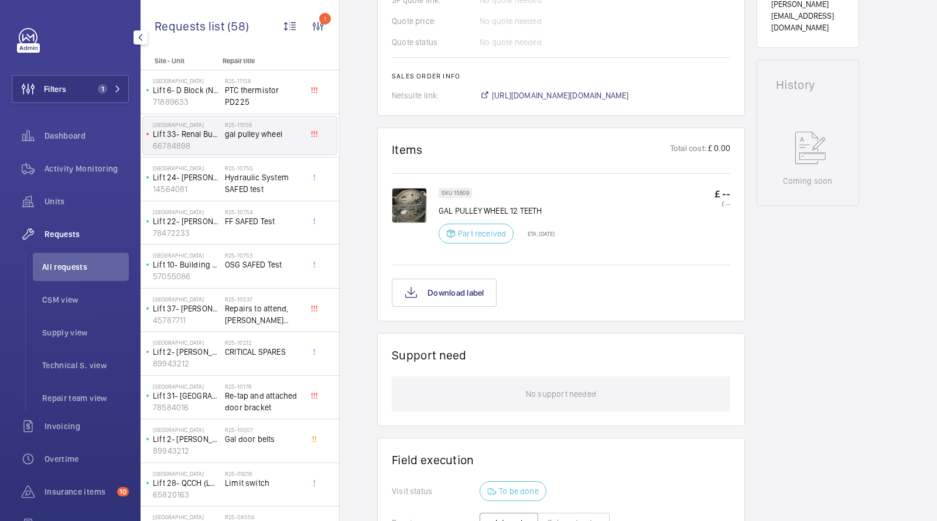
scroll to position [516, 0]
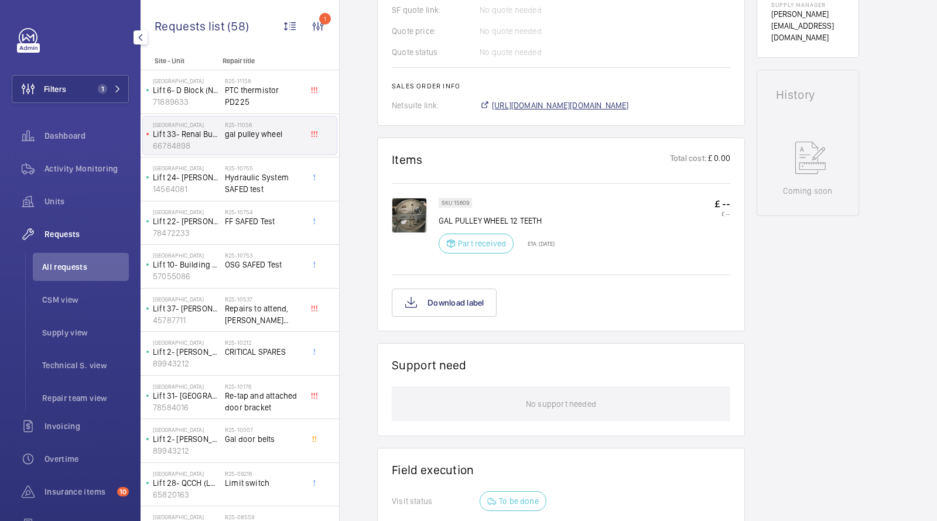
click at [529, 100] on span "https://6461500.app.netsuite.com/app/accounting/transactions/salesord.nl?id=291…" at bounding box center [560, 106] width 137 height 12
